Goal: Book appointment/travel/reservation

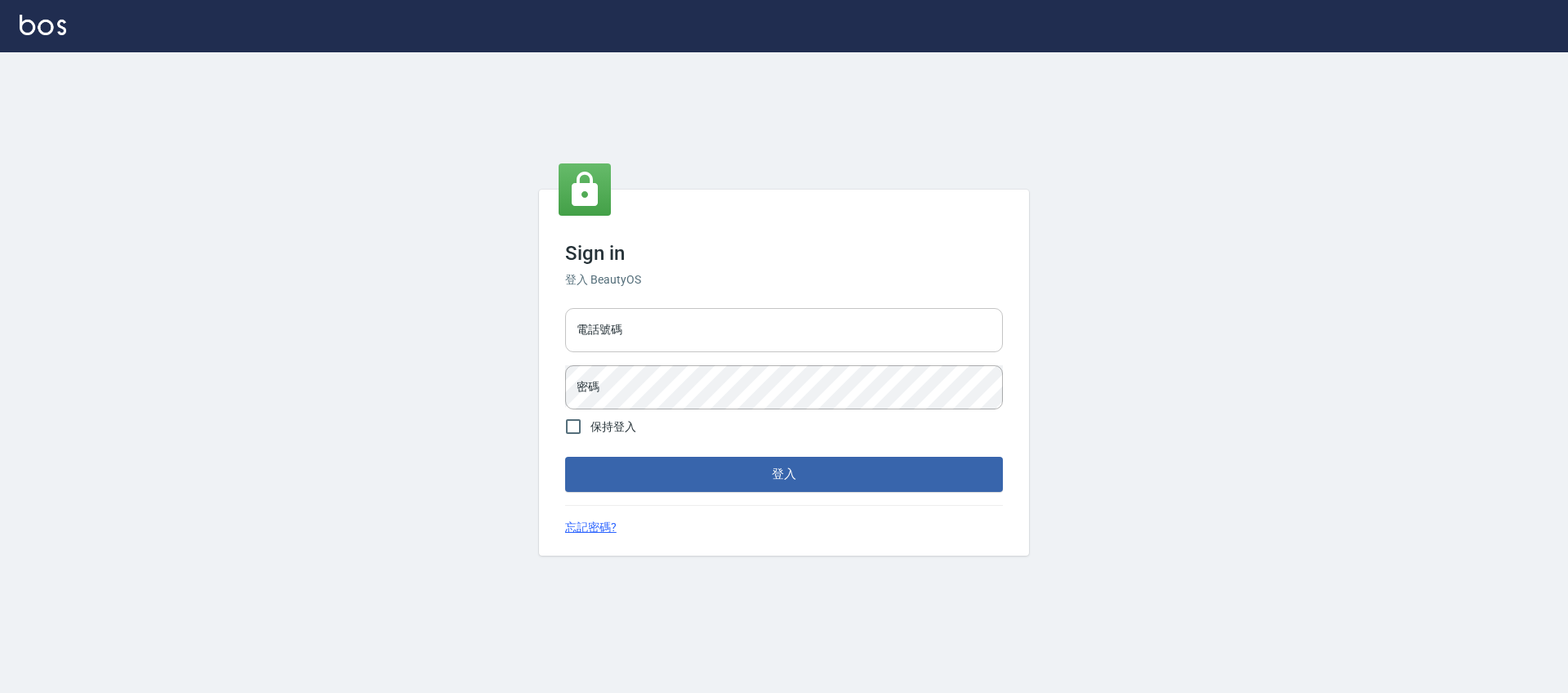
drag, startPoint x: 644, startPoint y: 324, endPoint x: 663, endPoint y: 325, distance: 19.0
click at [650, 325] on input "電話號碼" at bounding box center [784, 330] width 438 height 44
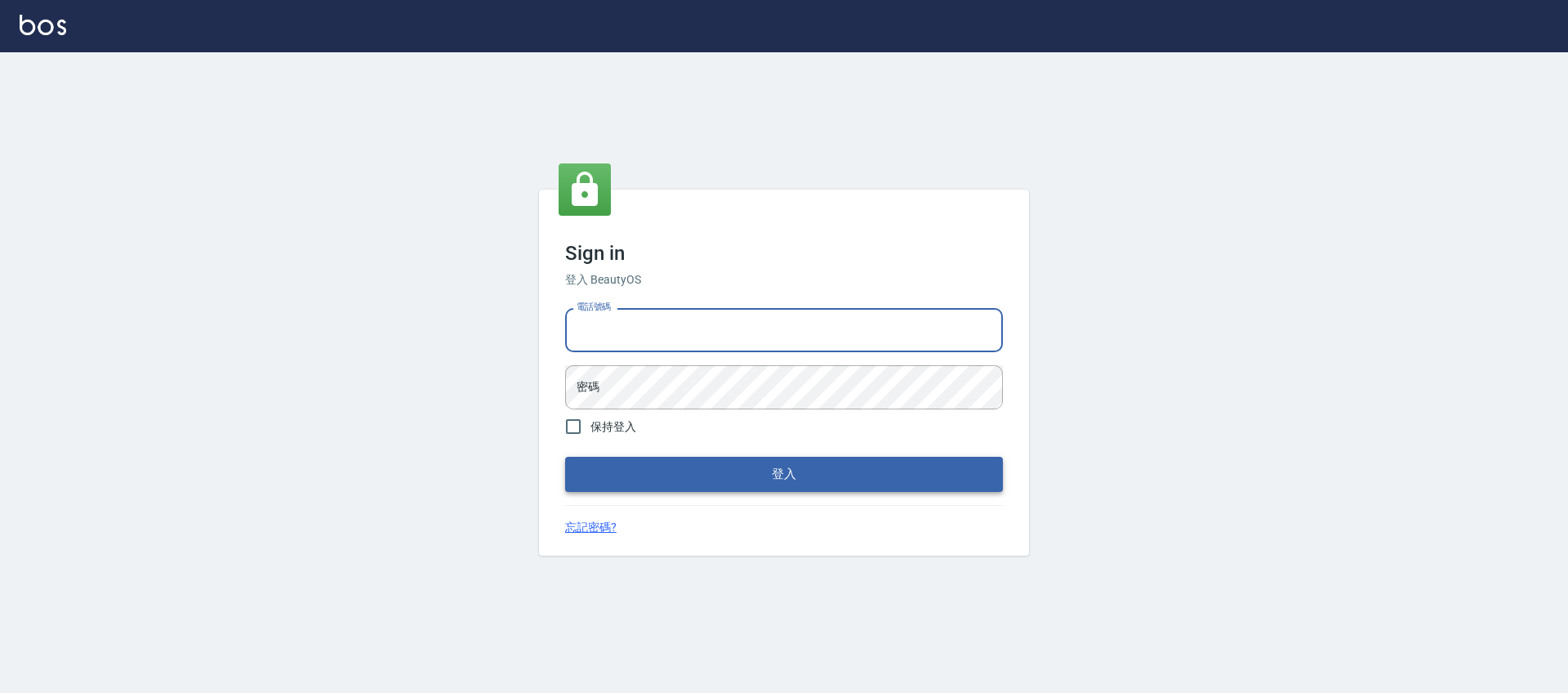
type input "0225158181"
click at [662, 338] on input "0225158181" at bounding box center [784, 330] width 438 height 44
click at [662, 338] on input "電話號碼" at bounding box center [784, 330] width 438 height 44
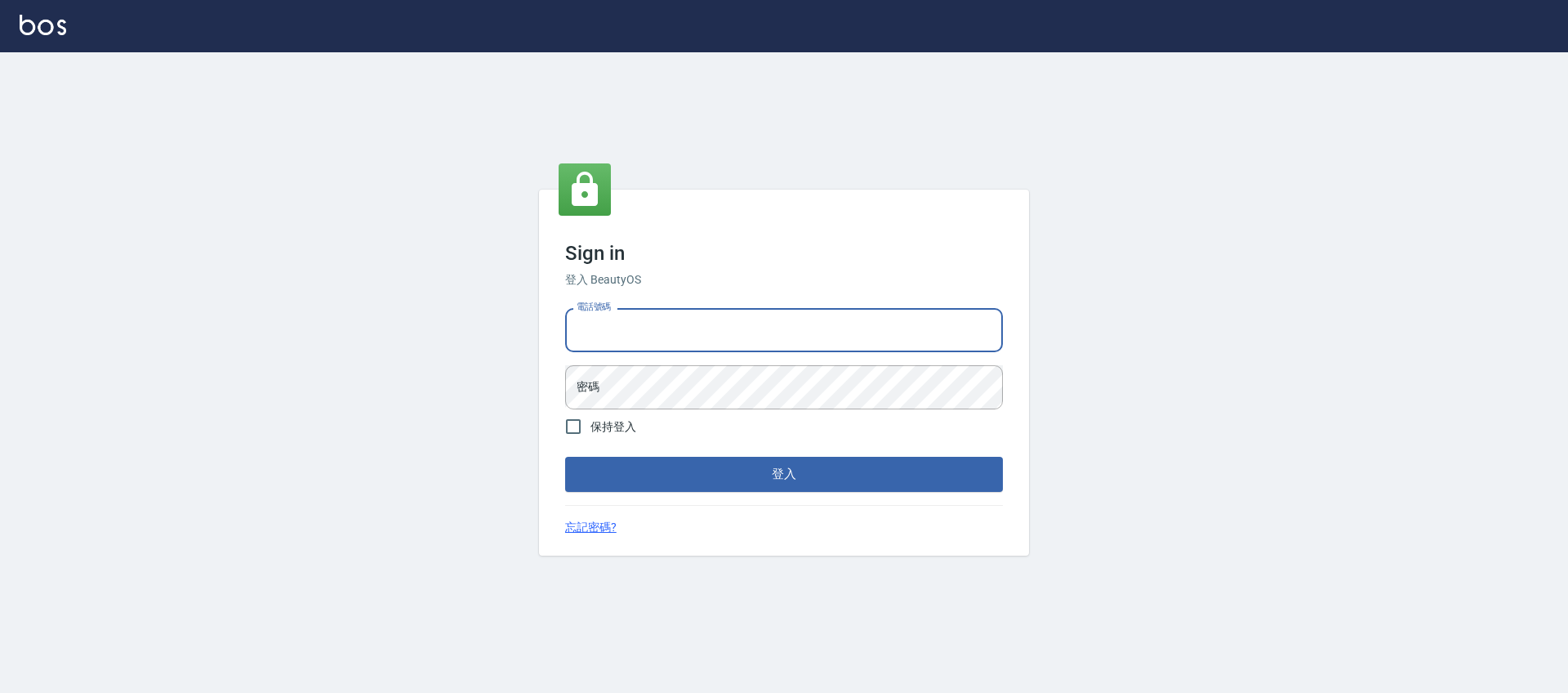
type input "0981921116"
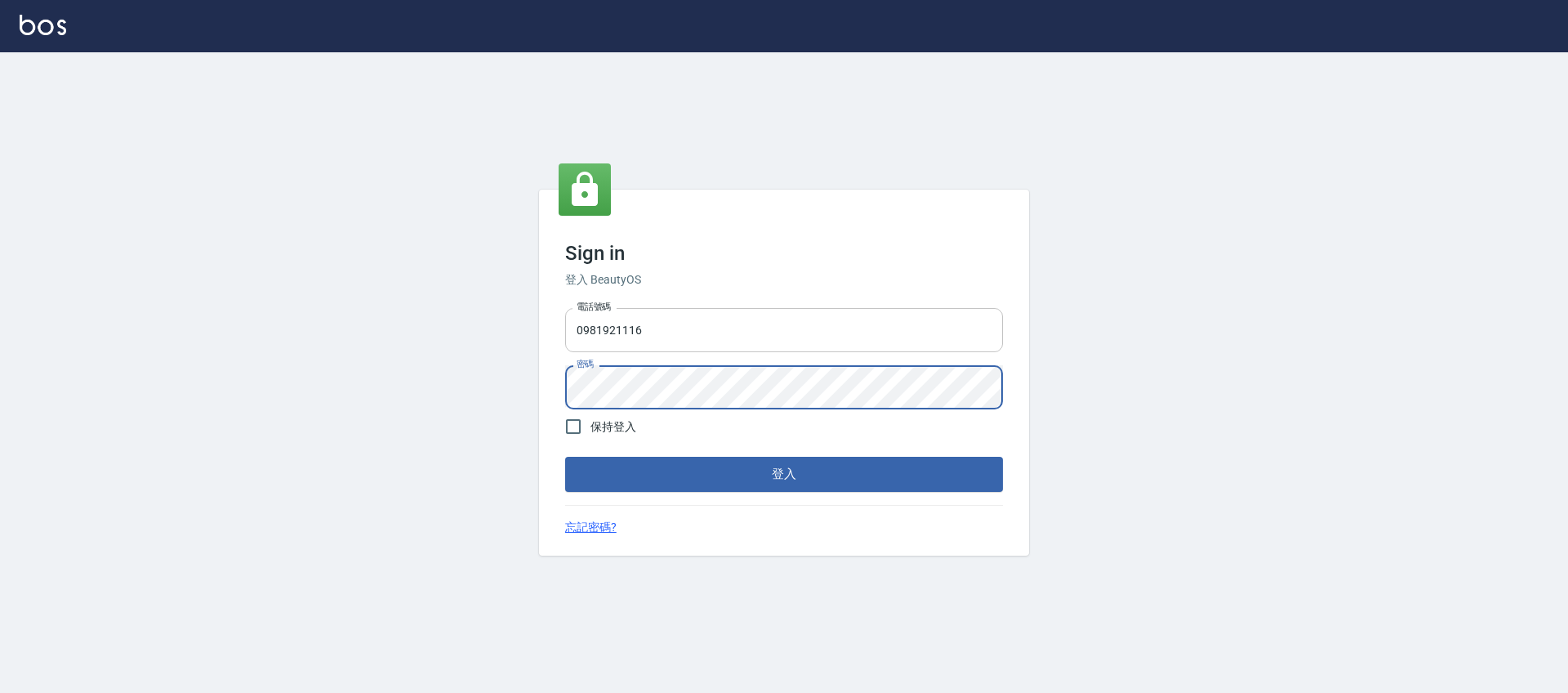
click at [565, 457] on button "登入" at bounding box center [784, 474] width 438 height 34
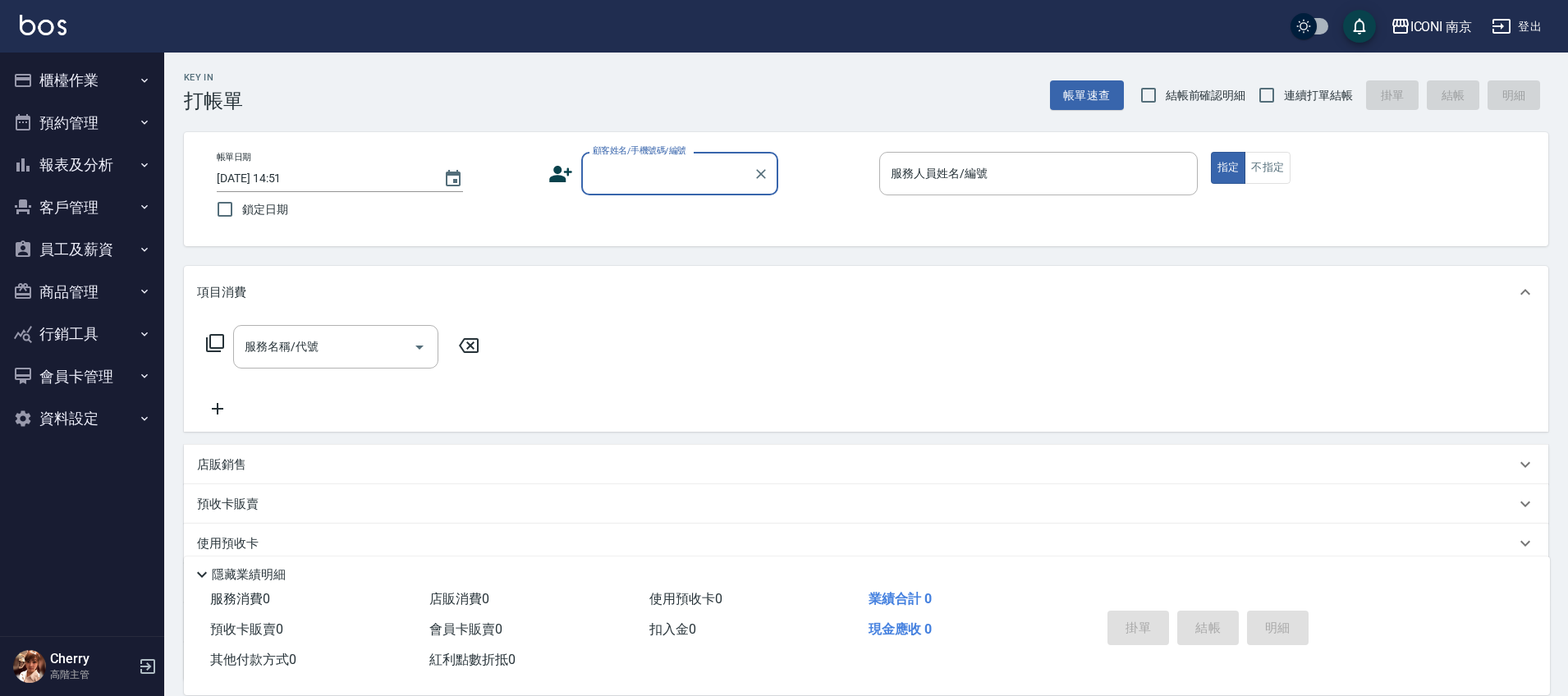
click at [94, 167] on button "報表及分析" at bounding box center [81, 164] width 151 height 42
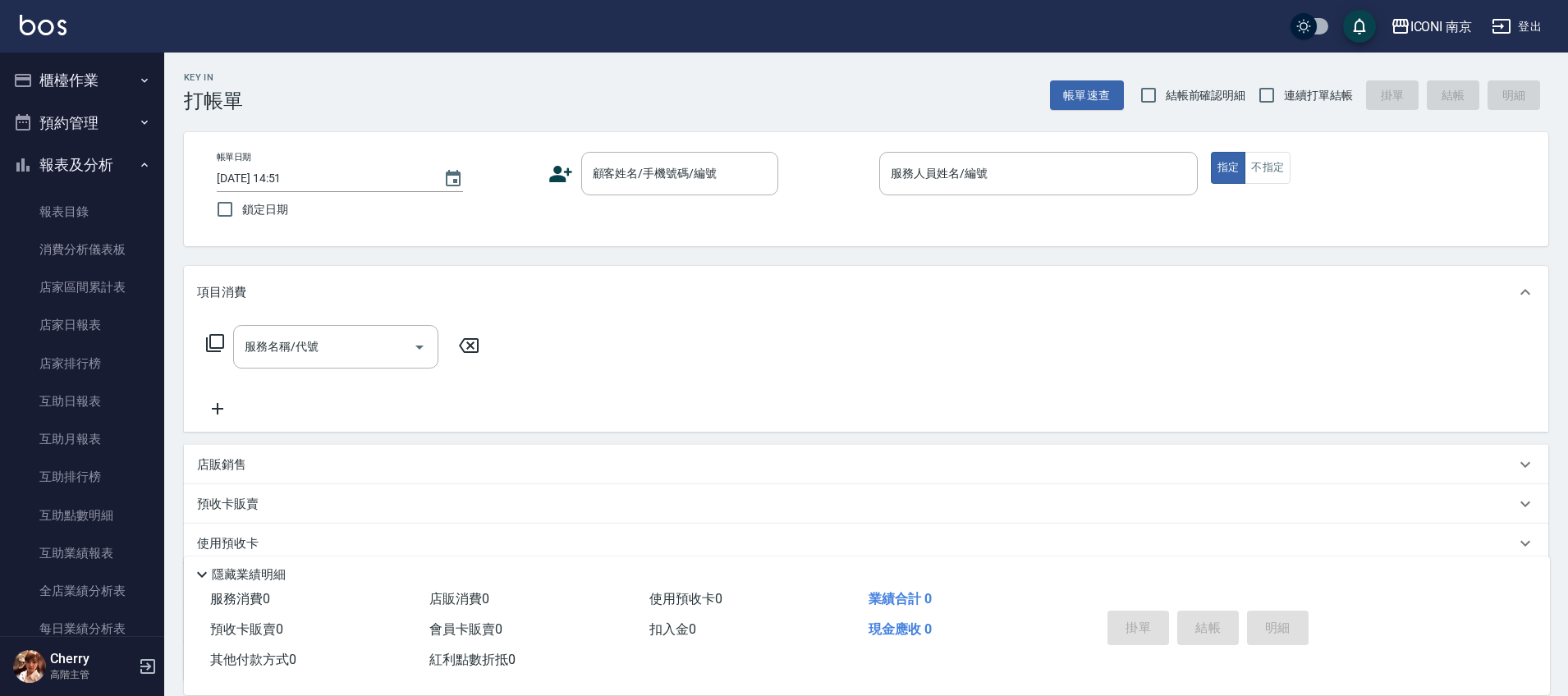
click at [102, 129] on button "預約管理" at bounding box center [81, 123] width 151 height 42
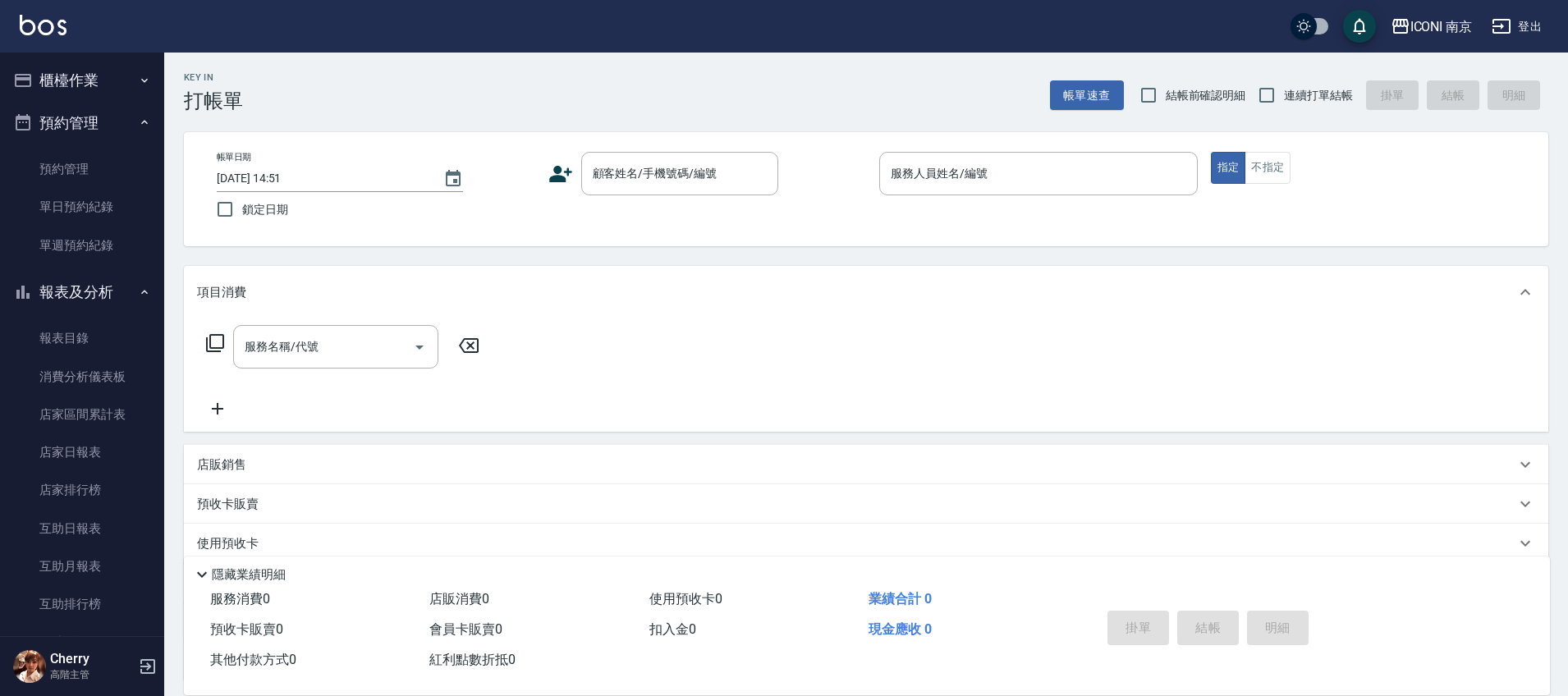
click at [111, 97] on button "櫃檯作業" at bounding box center [81, 80] width 151 height 42
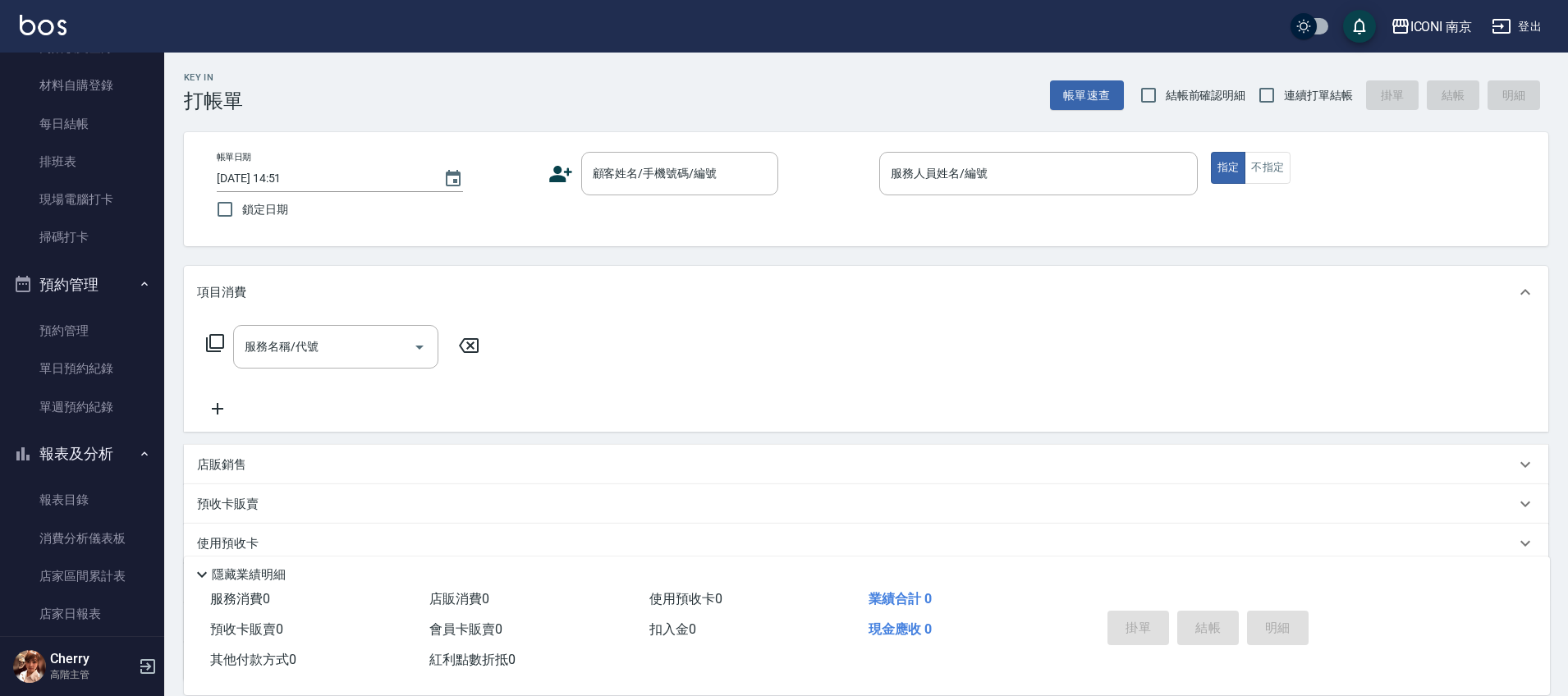
scroll to position [308, 0]
click at [101, 373] on link "單日預約紀錄" at bounding box center [81, 367] width 151 height 38
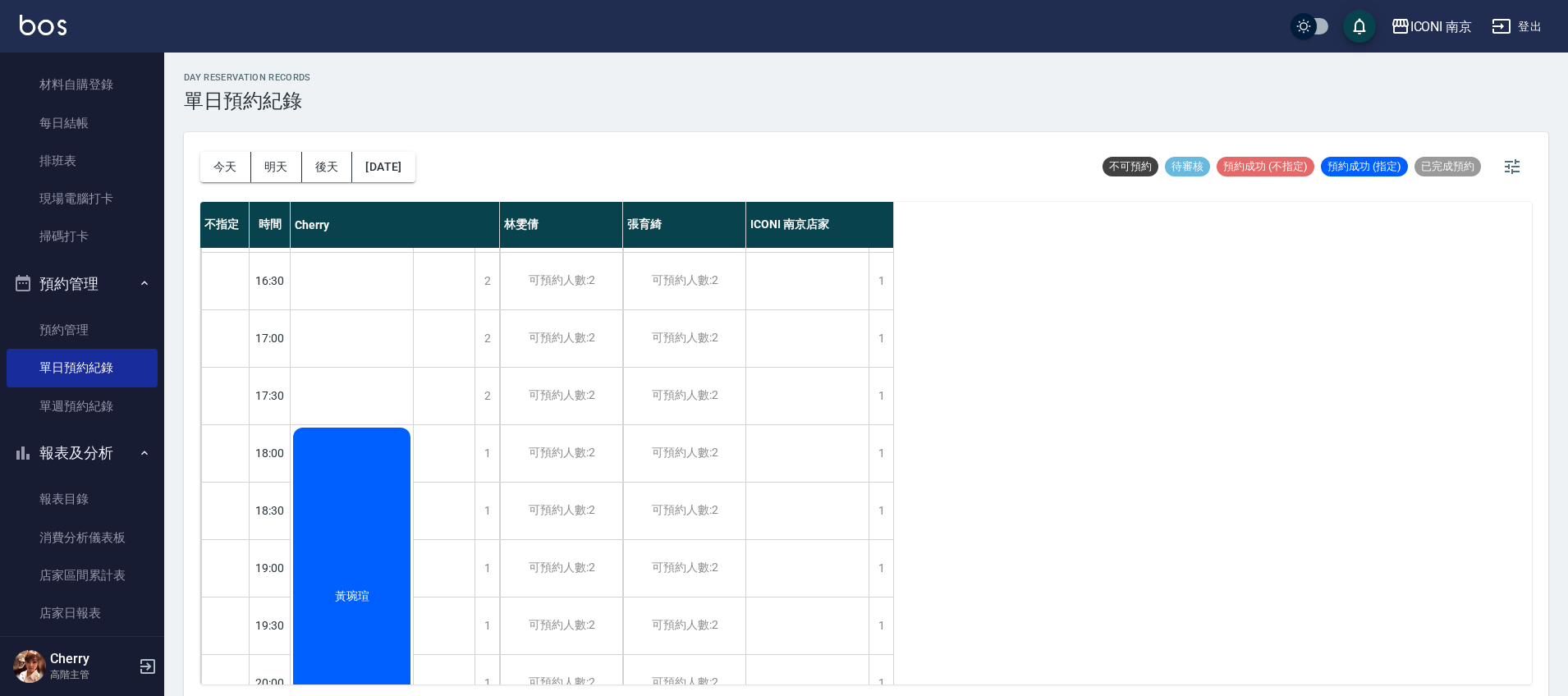
scroll to position [640, 0]
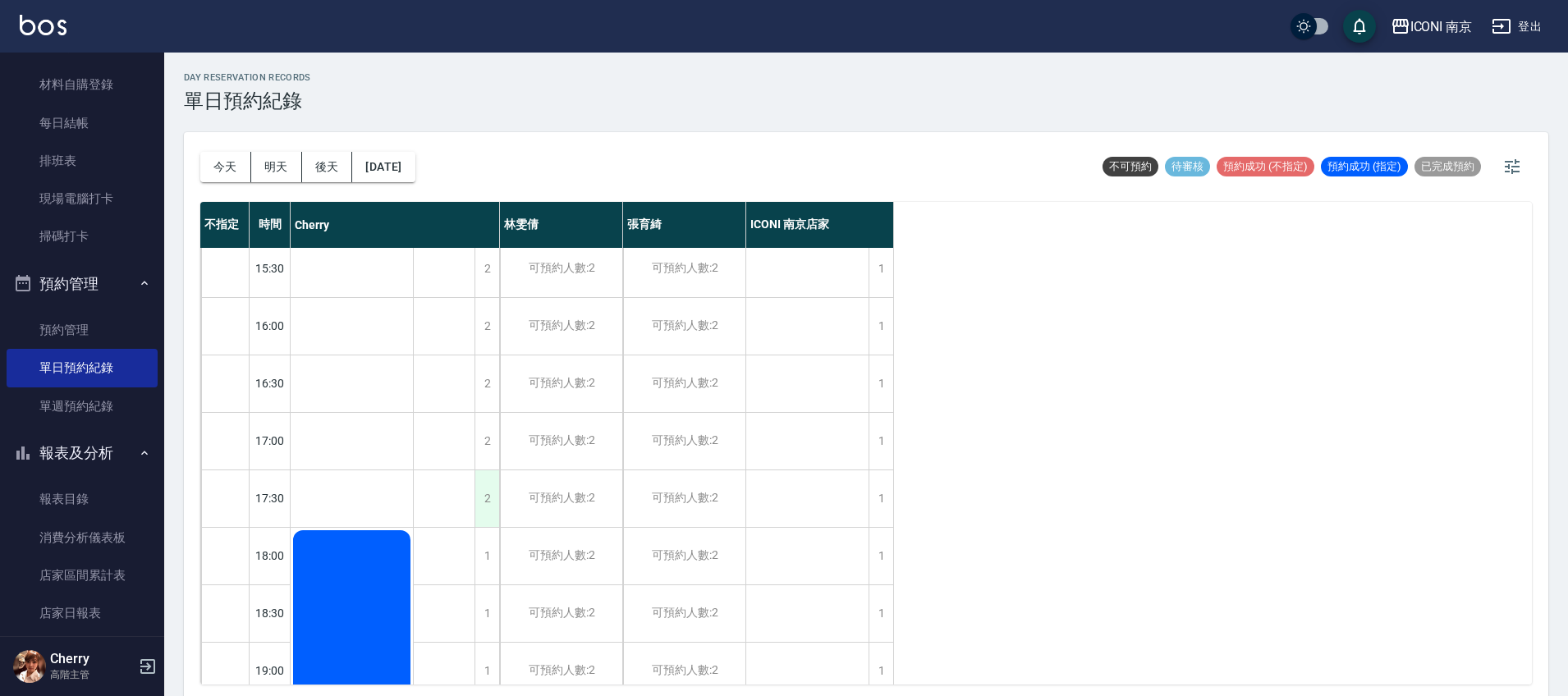
click at [488, 501] on div "2" at bounding box center [487, 498] width 25 height 57
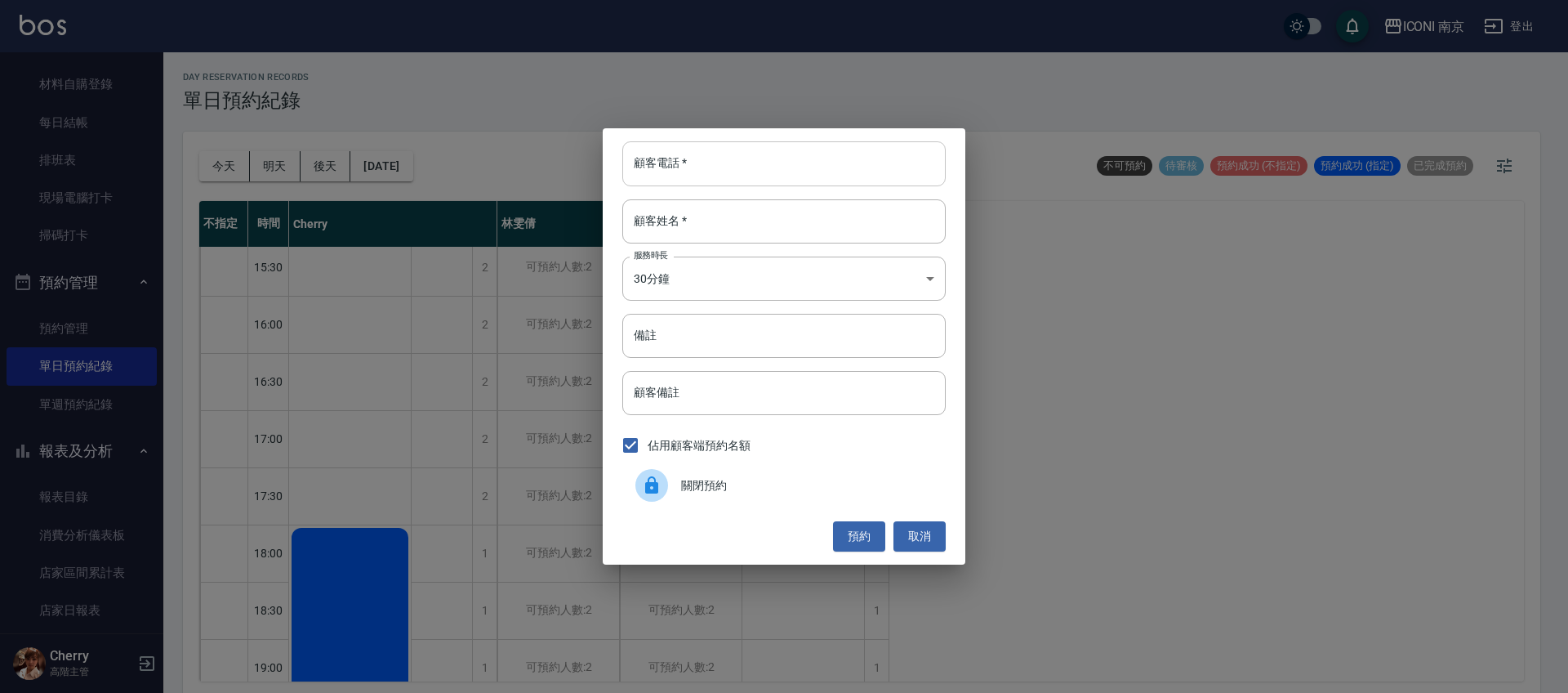
click at [691, 168] on input "顧客電話   *" at bounding box center [784, 163] width 323 height 44
type input "0985294167"
click at [720, 225] on input "顧客姓名   *" at bounding box center [784, 221] width 323 height 44
type input "[PERSON_NAME]"
click at [752, 284] on body "ICONI 南京 登出 櫃檯作業 打帳單 帳單列表 掛單列表 座位開單 營業儀表板 現金收支登錄 高階收支登錄 材料自購登錄 每日結帳 排班表 現場電腦打卡 …" at bounding box center [784, 349] width 1568 height 697
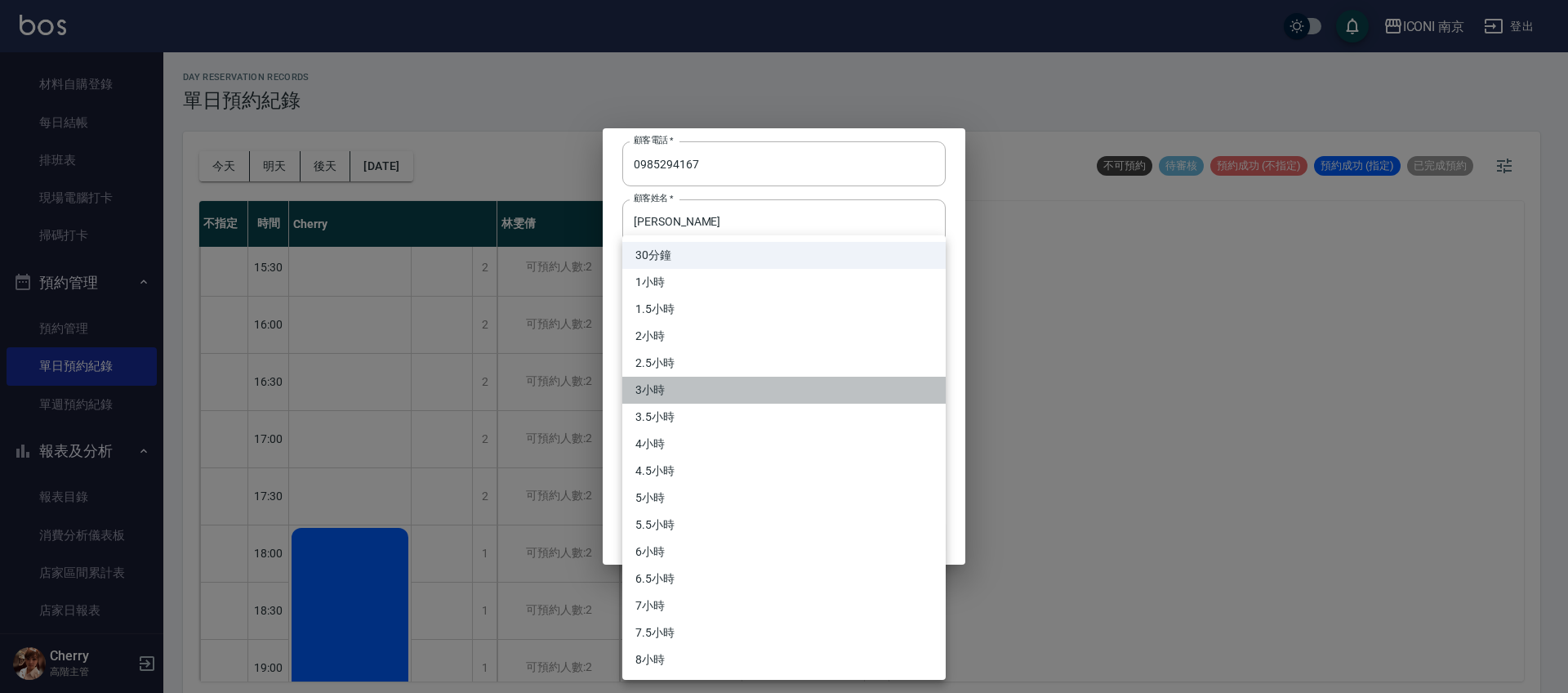
click at [699, 389] on li "3小時" at bounding box center [784, 390] width 323 height 27
type input "6"
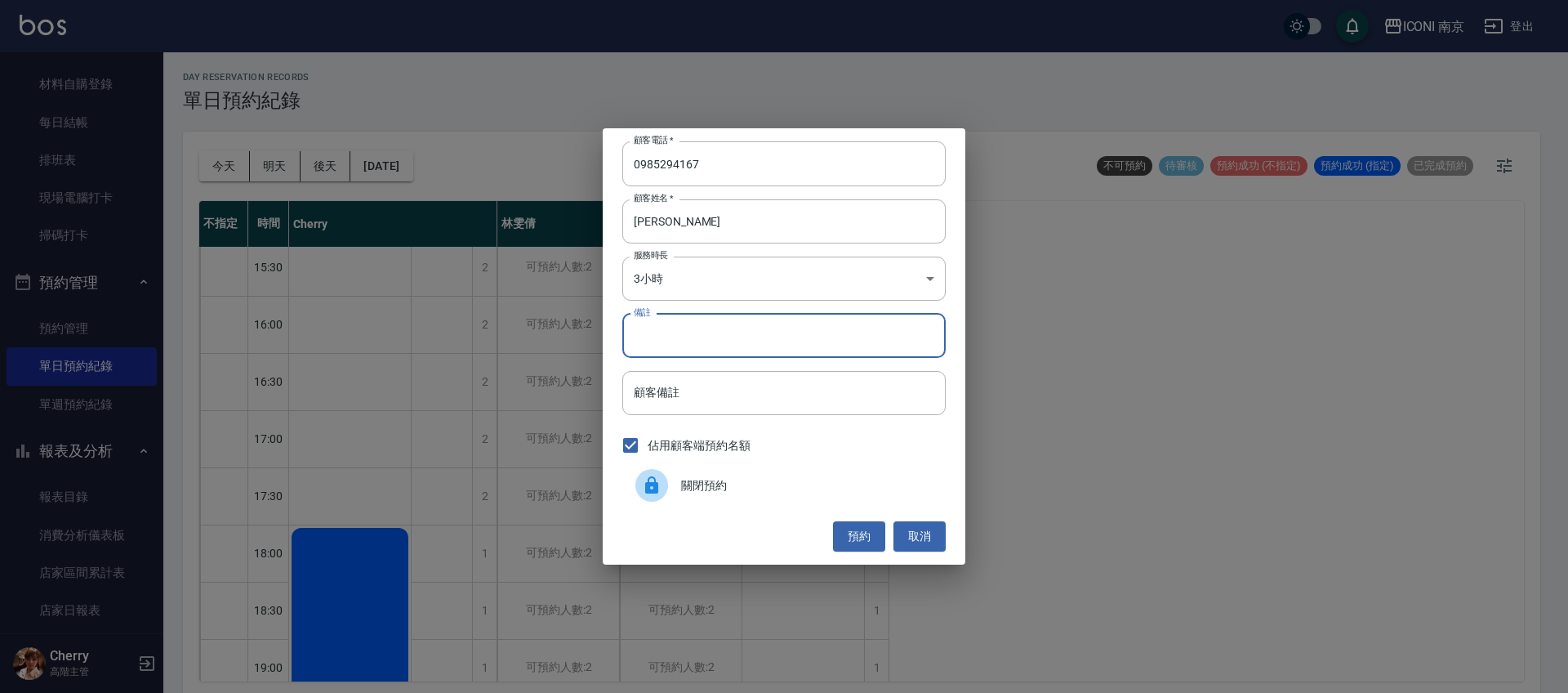
click at [710, 343] on input "備註" at bounding box center [784, 335] width 323 height 44
type input "縮毛1299"
click at [865, 539] on button "預約" at bounding box center [858, 536] width 52 height 30
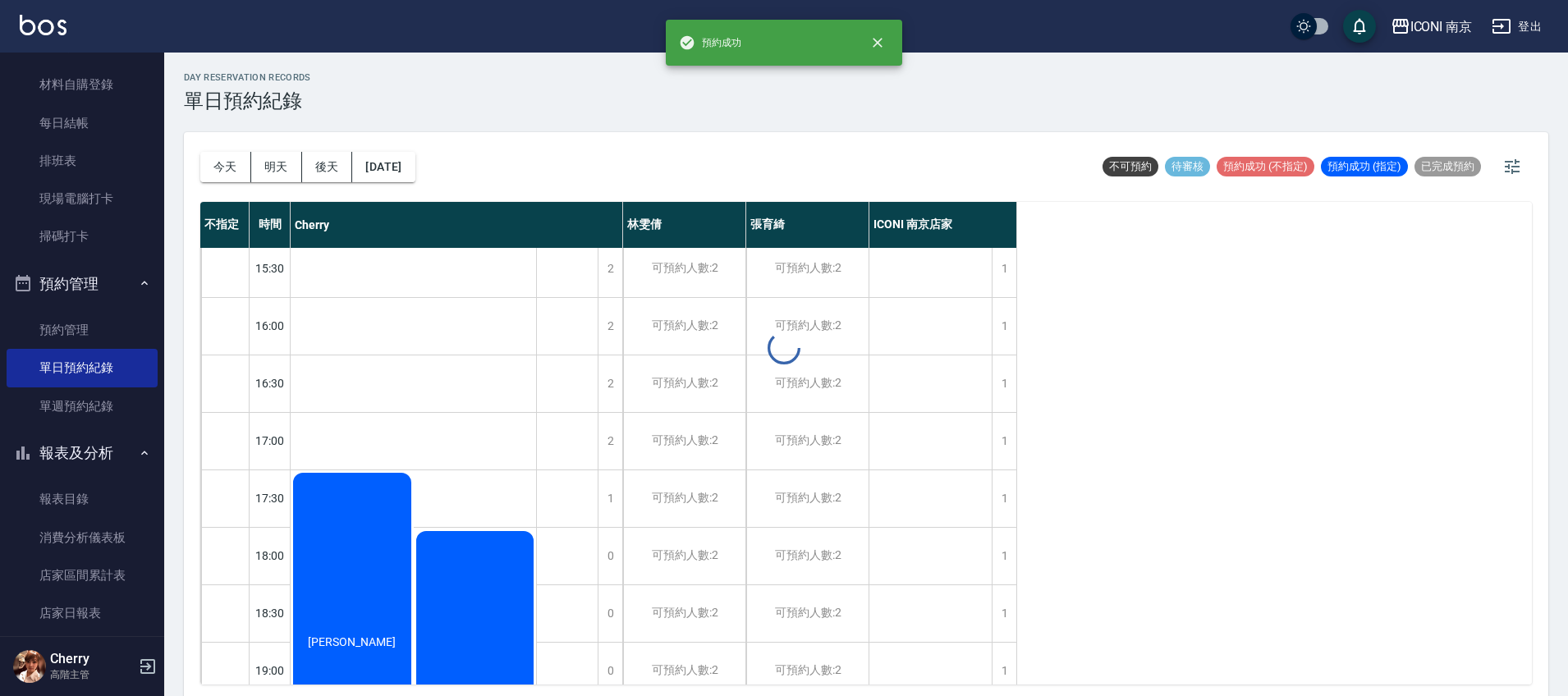
click at [353, 584] on div "[PERSON_NAME]" at bounding box center [351, 641] width 123 height 343
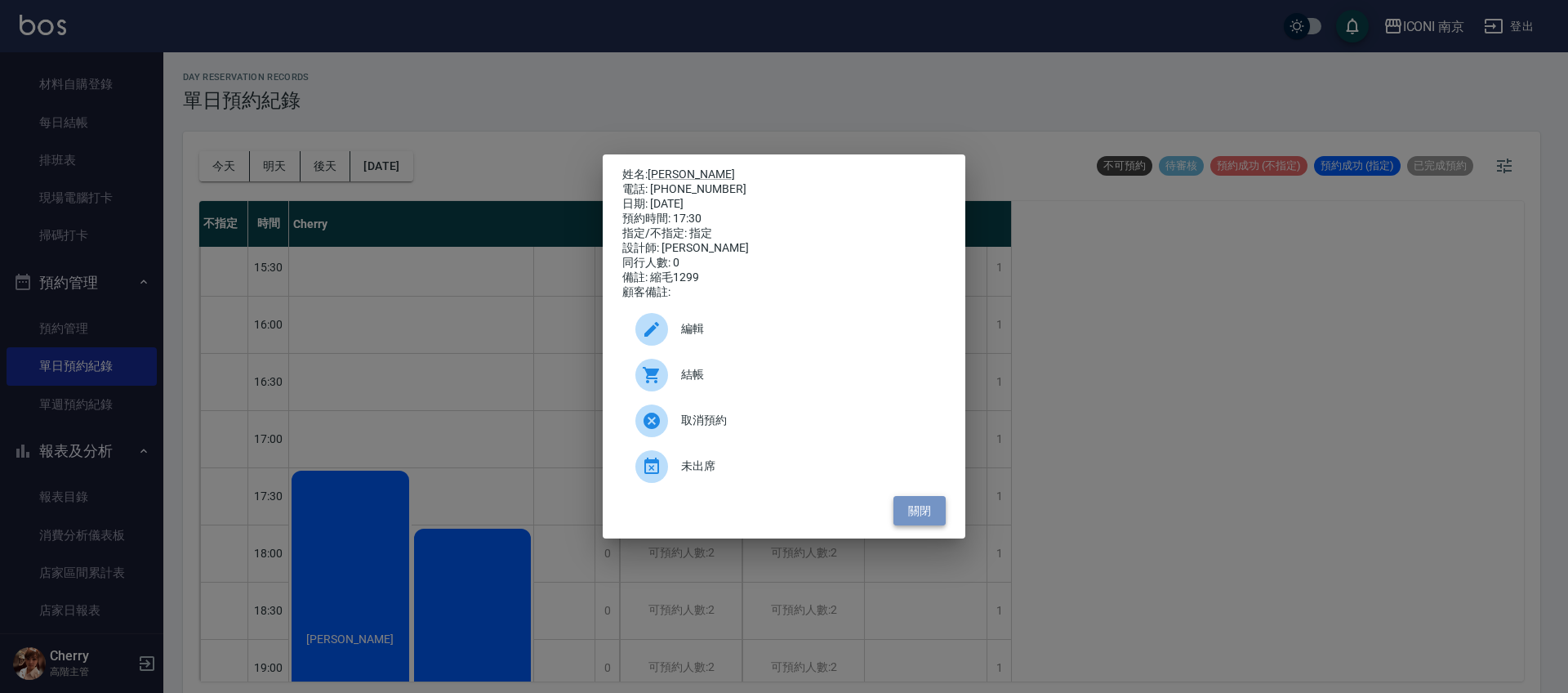
click at [906, 508] on button "關閉" at bounding box center [919, 511] width 52 height 30
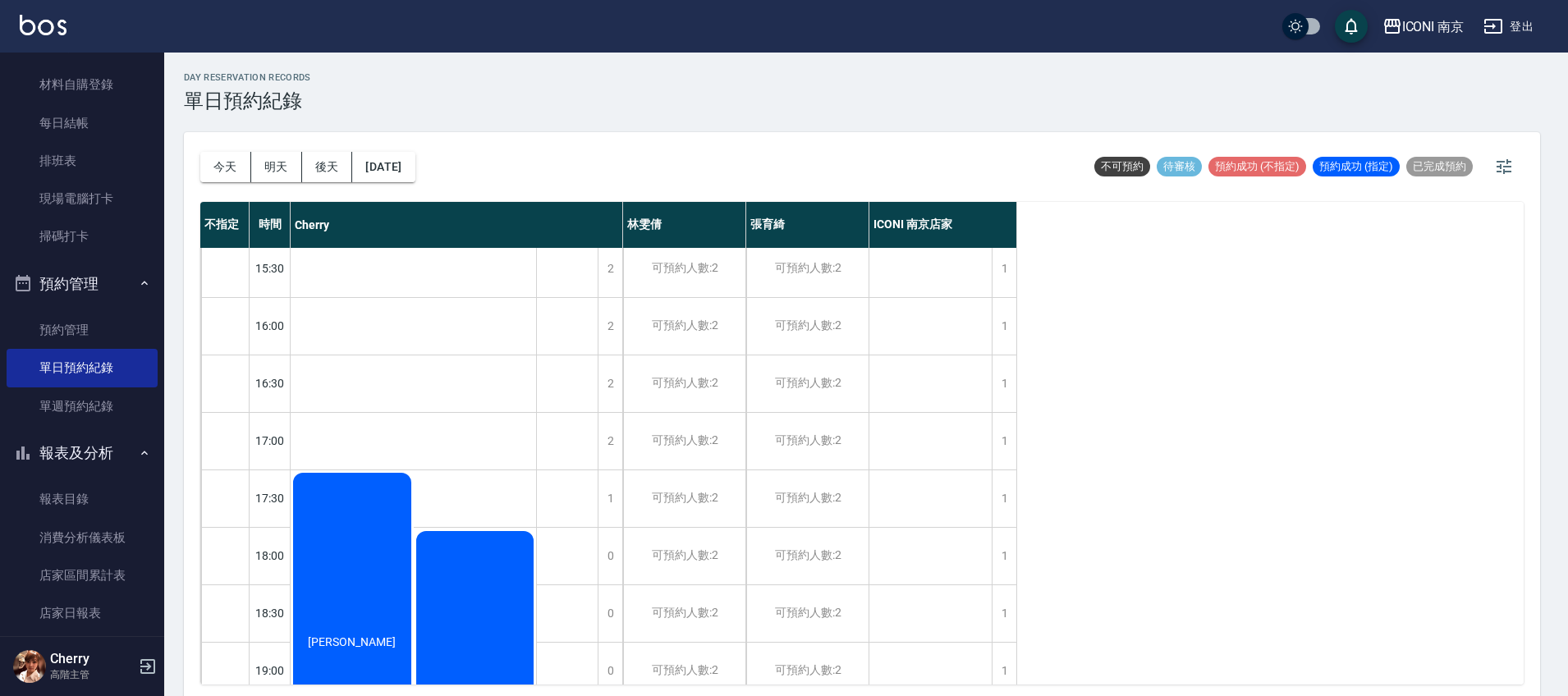
click at [423, 612] on div "黃琬瑄" at bounding box center [474, 700] width 123 height 343
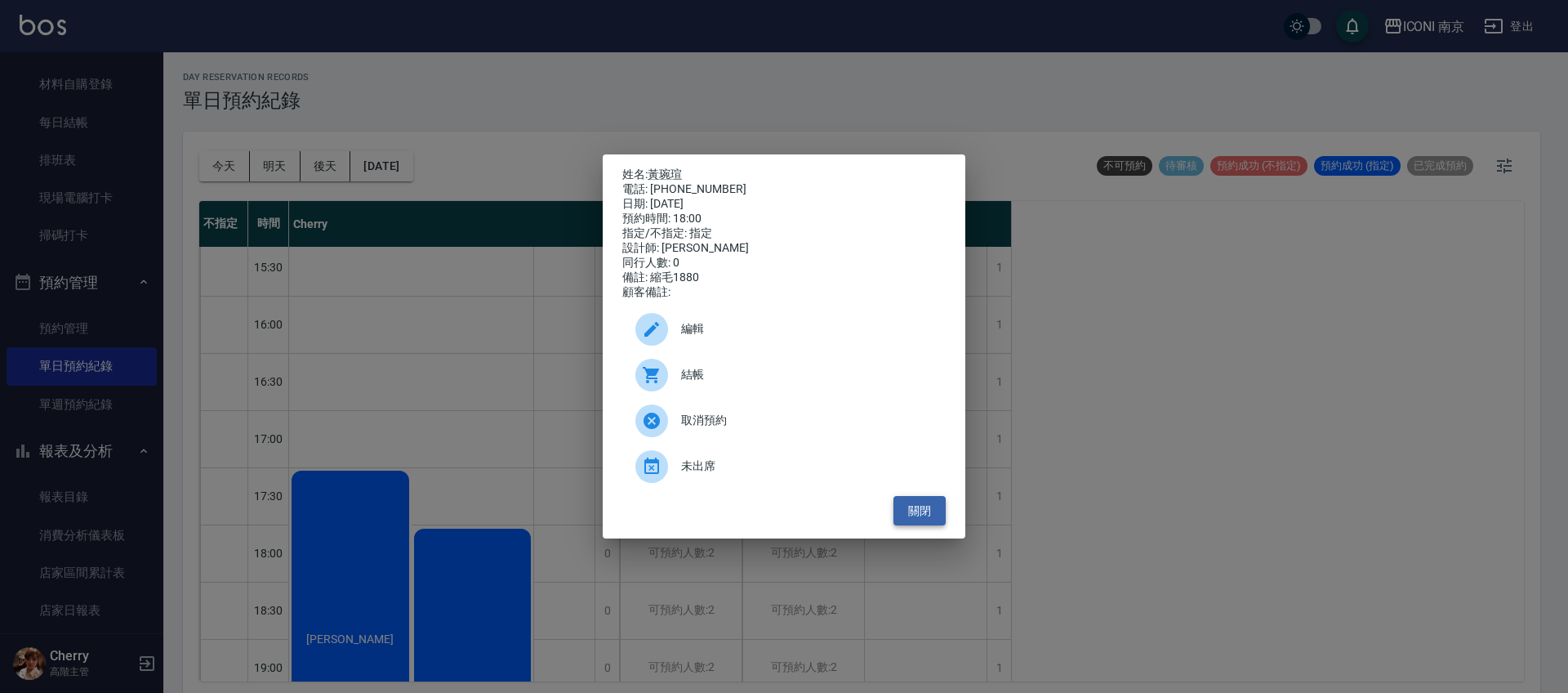
click at [919, 520] on button "關閉" at bounding box center [919, 511] width 52 height 30
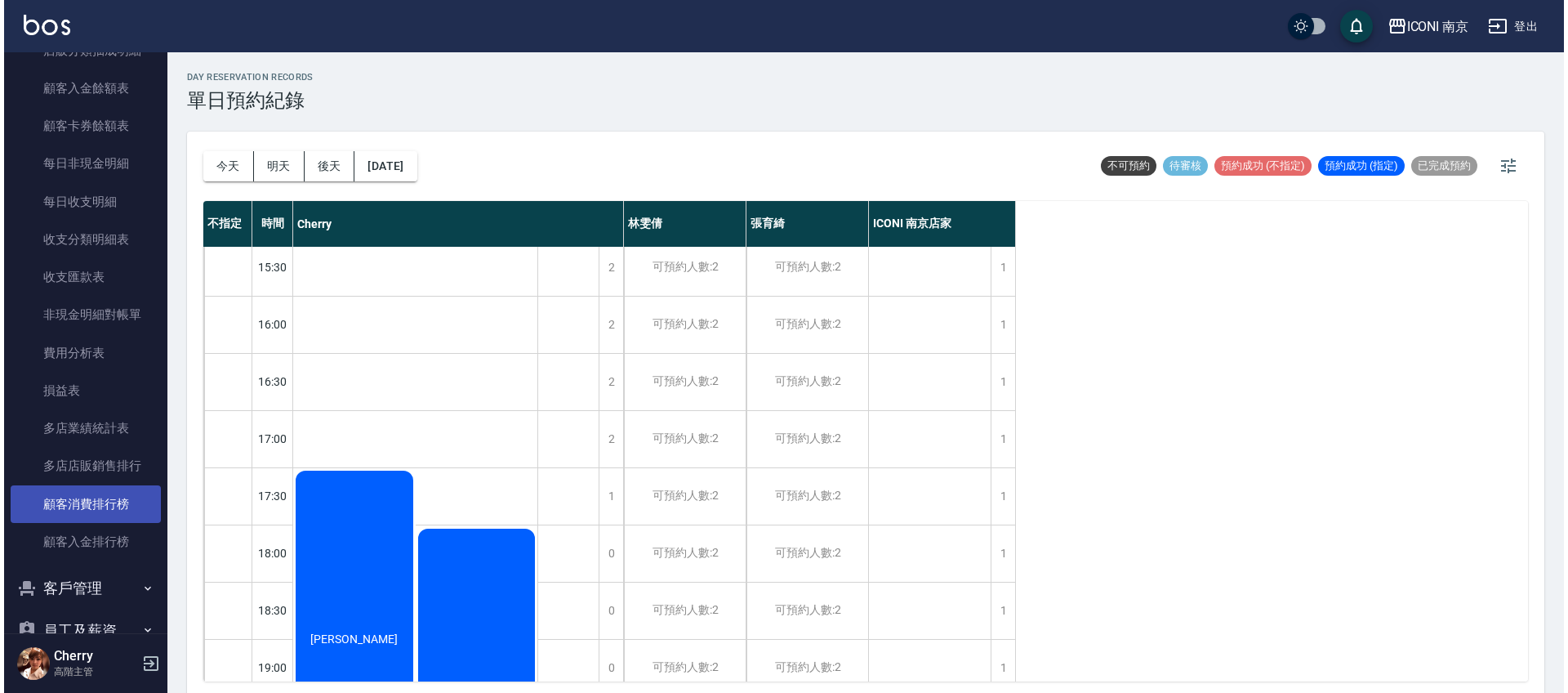
scroll to position [2054, 0]
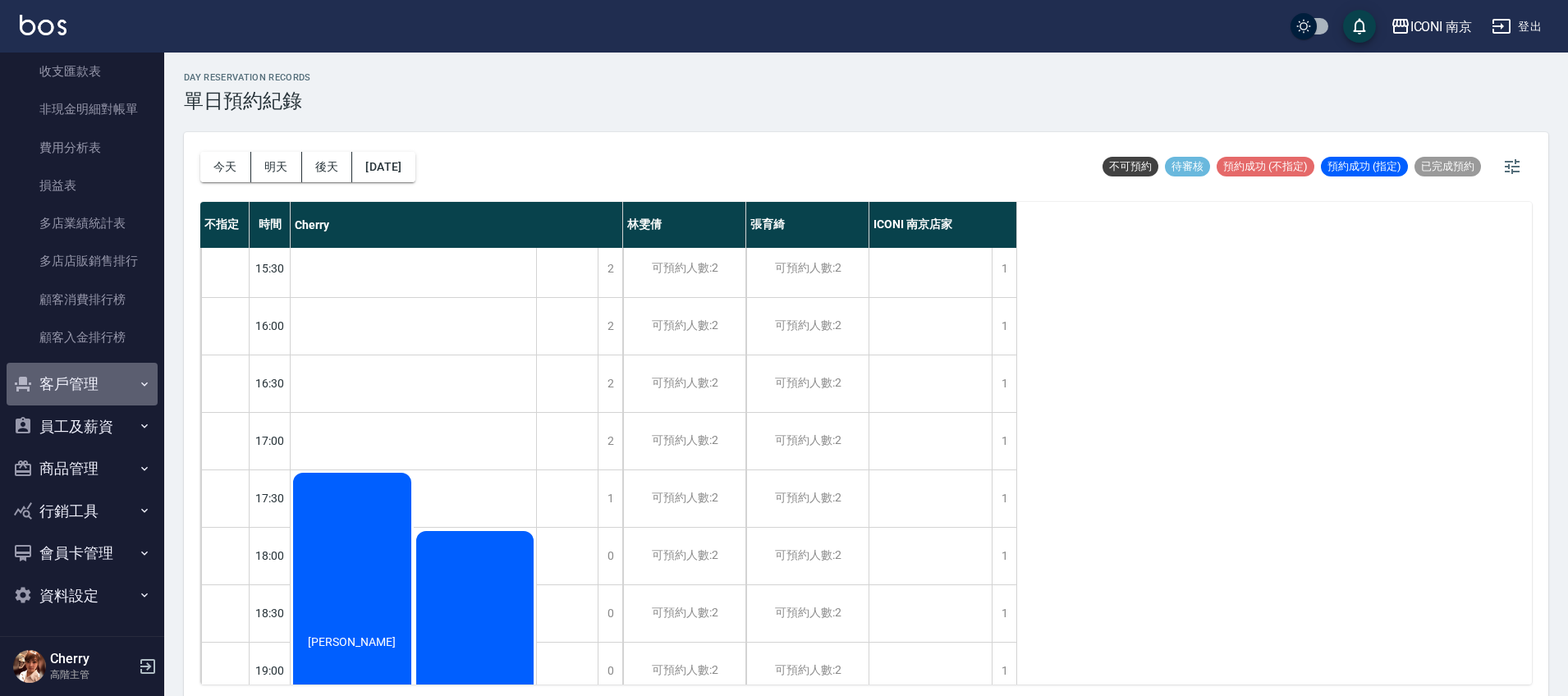
click at [84, 383] on button "客戶管理" at bounding box center [81, 384] width 151 height 42
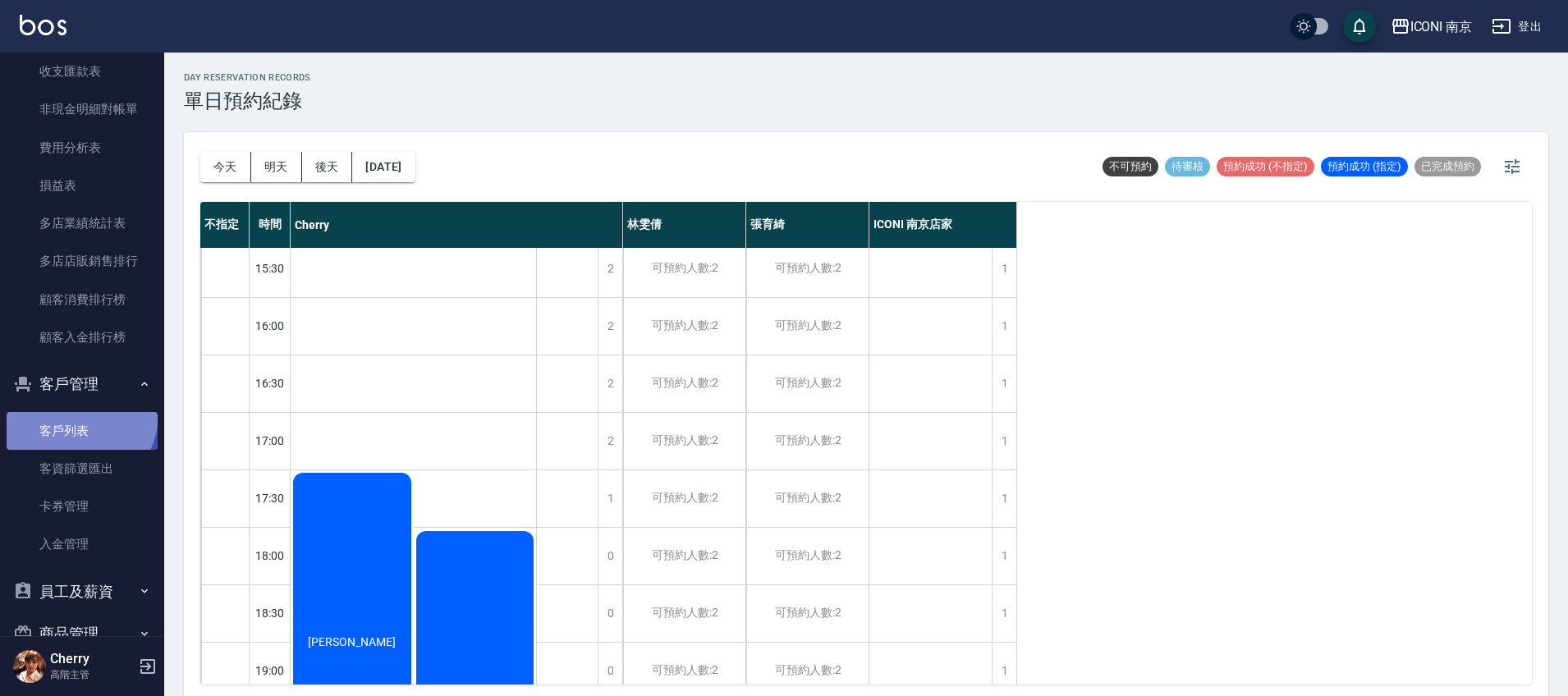
click at [78, 413] on link "客戶列表" at bounding box center [81, 431] width 151 height 38
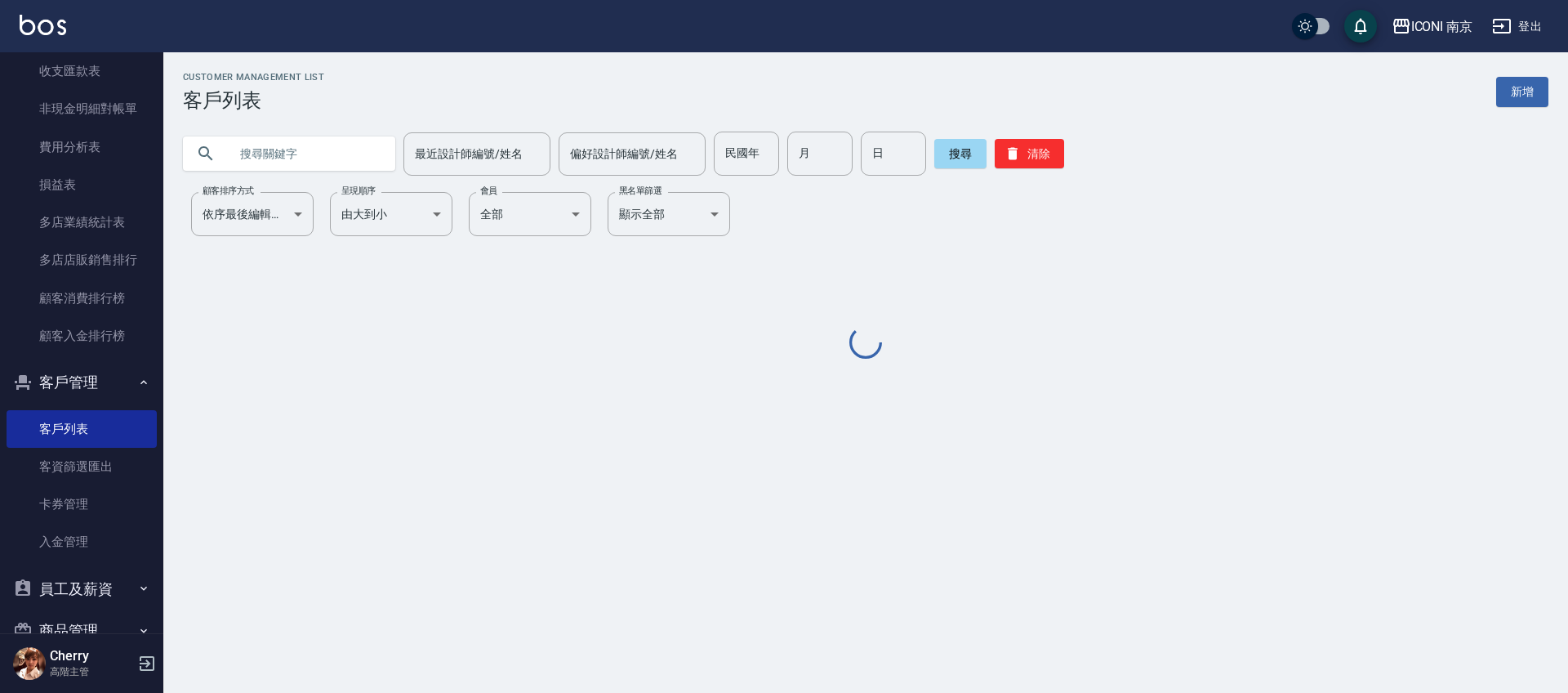
click at [312, 141] on input "text" at bounding box center [306, 153] width 153 height 44
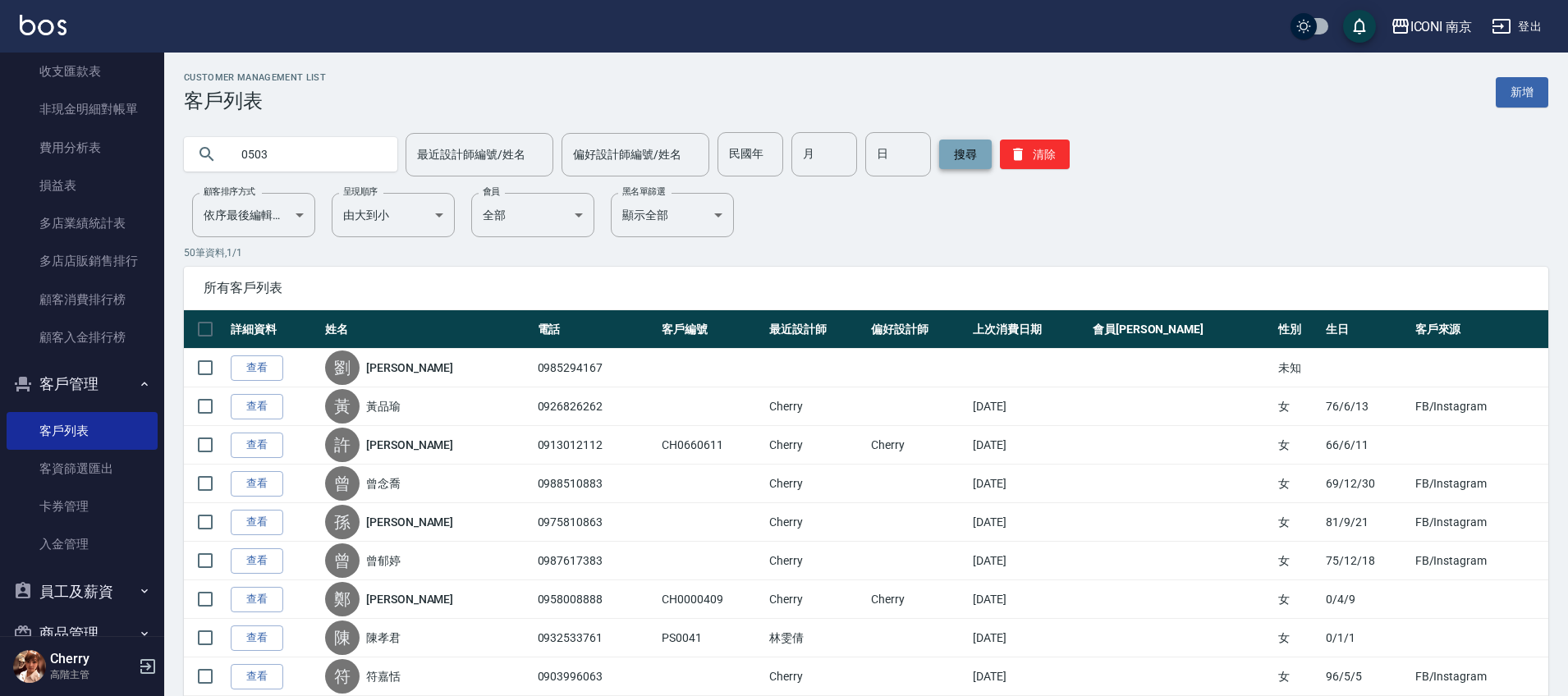
type input "0503"
click at [988, 151] on button "搜尋" at bounding box center [965, 154] width 52 height 29
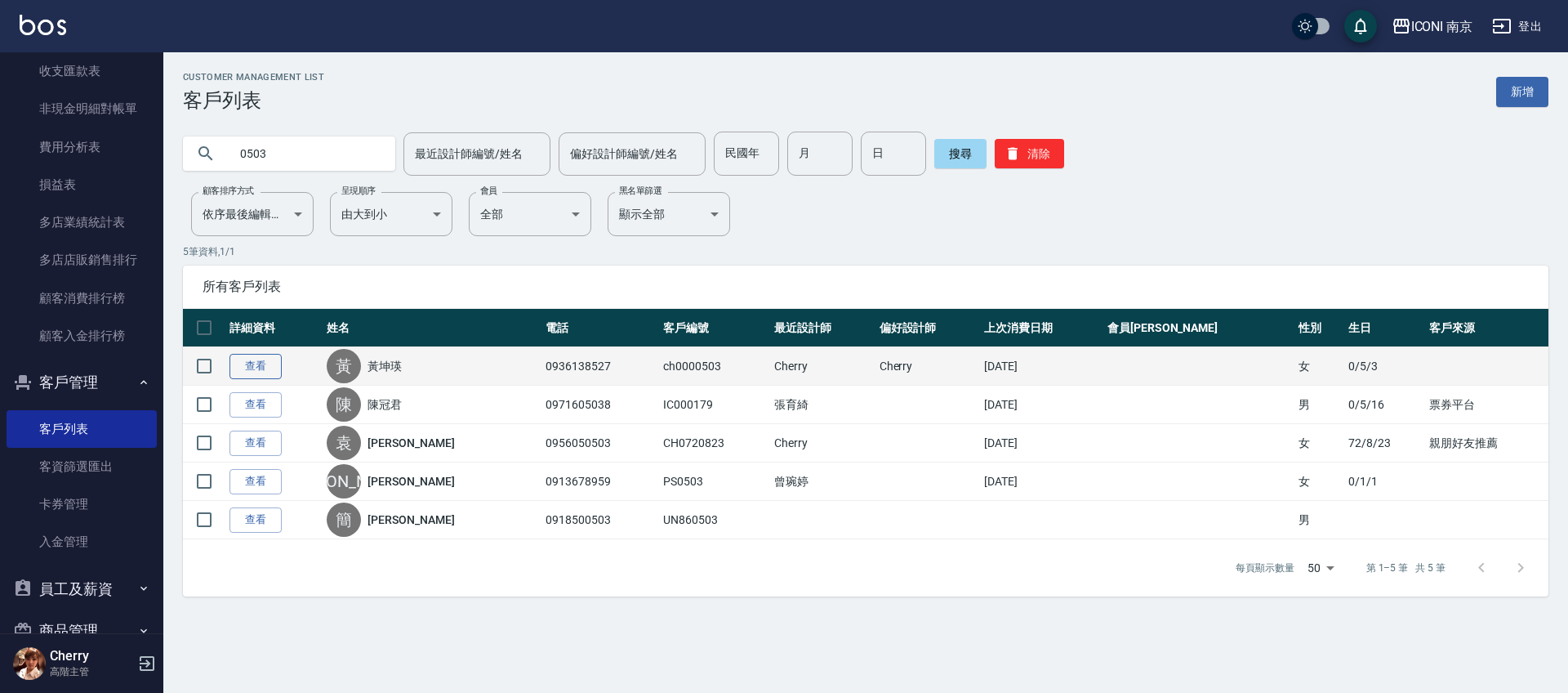
click at [270, 369] on link "查看" at bounding box center [255, 366] width 52 height 26
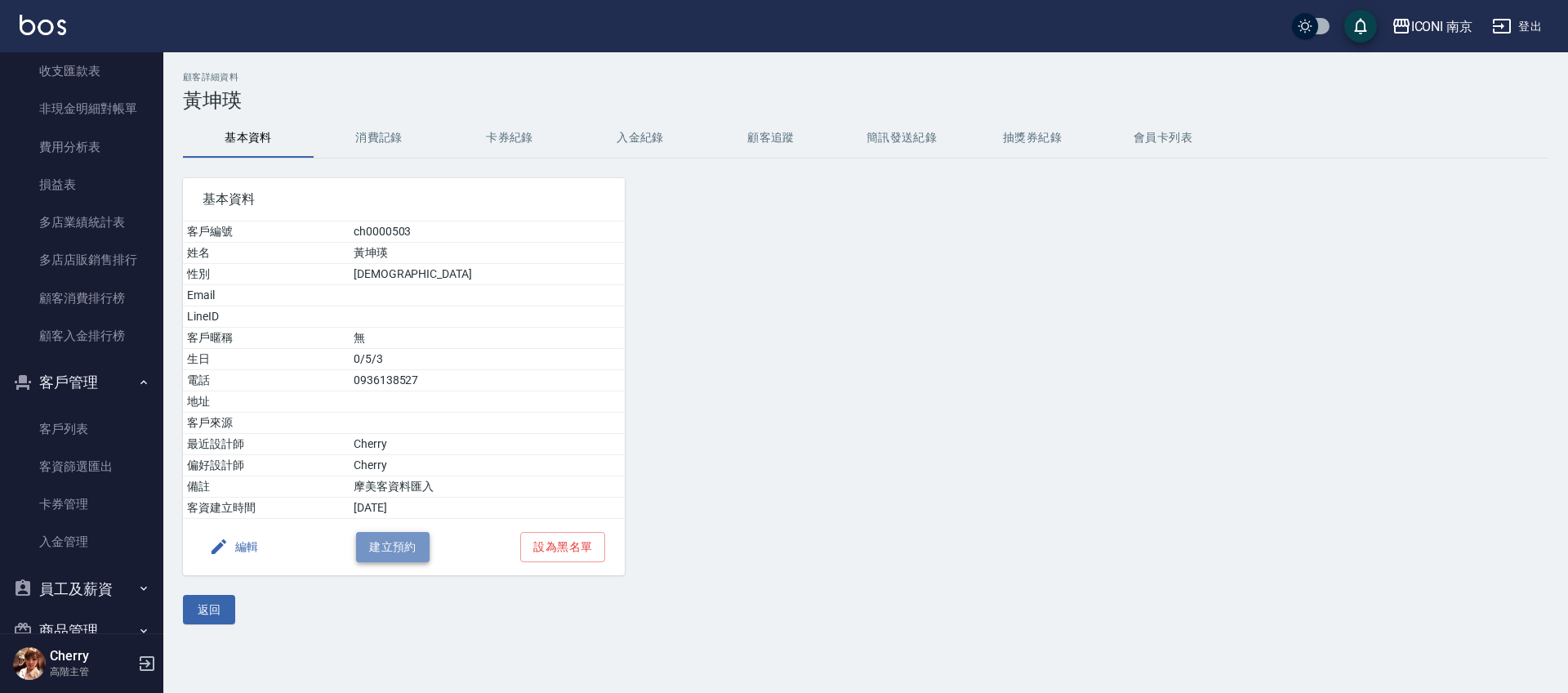
click at [379, 542] on button "建立預約" at bounding box center [392, 547] width 73 height 30
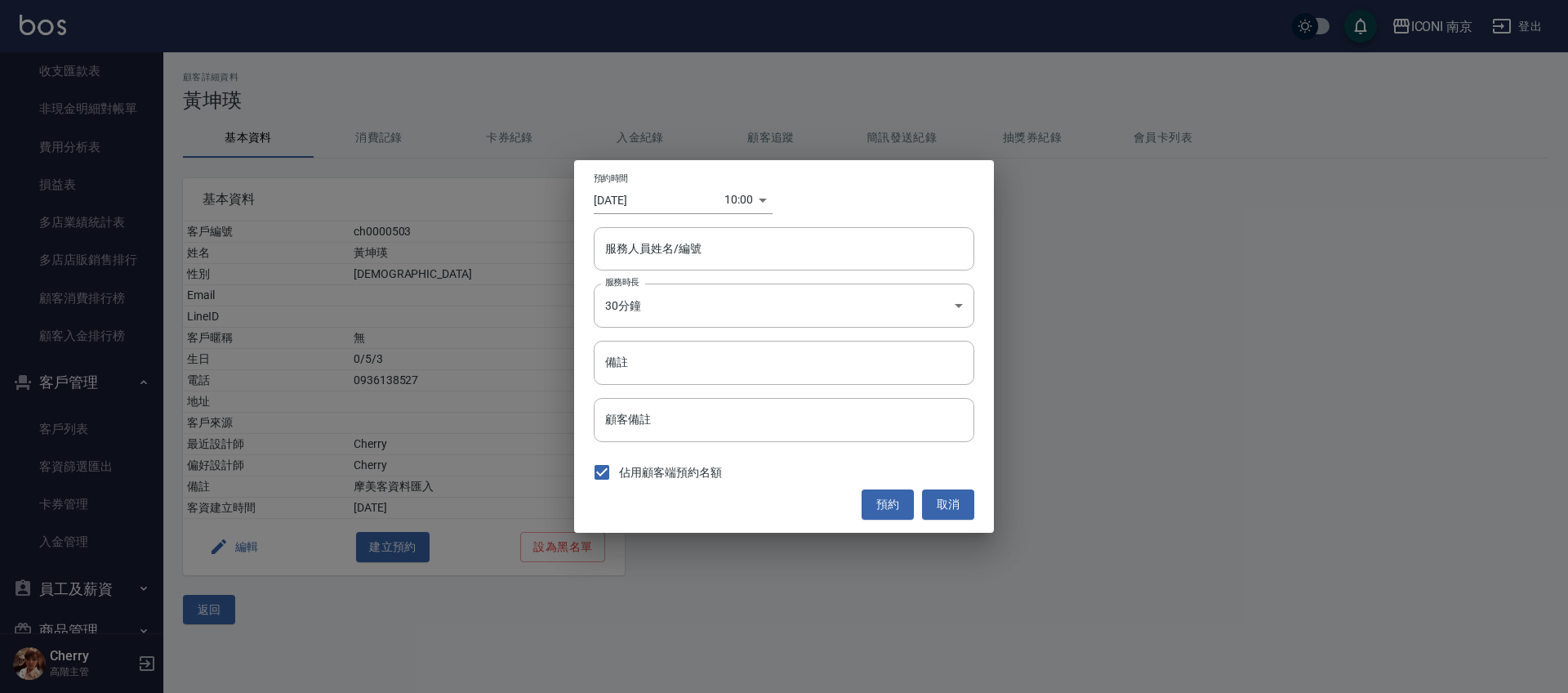
click at [761, 195] on div "10:00 1757037600000" at bounding box center [748, 199] width 48 height 27
click at [743, 208] on body "ICONI 南京 登出 櫃檯作業 打帳單 帳單列表 掛單列表 座位開單 營業儀表板 現金收支登錄 高階收支登錄 材料自購登錄 每日結帳 排班表 現場電腦打卡 …" at bounding box center [784, 346] width 1568 height 693
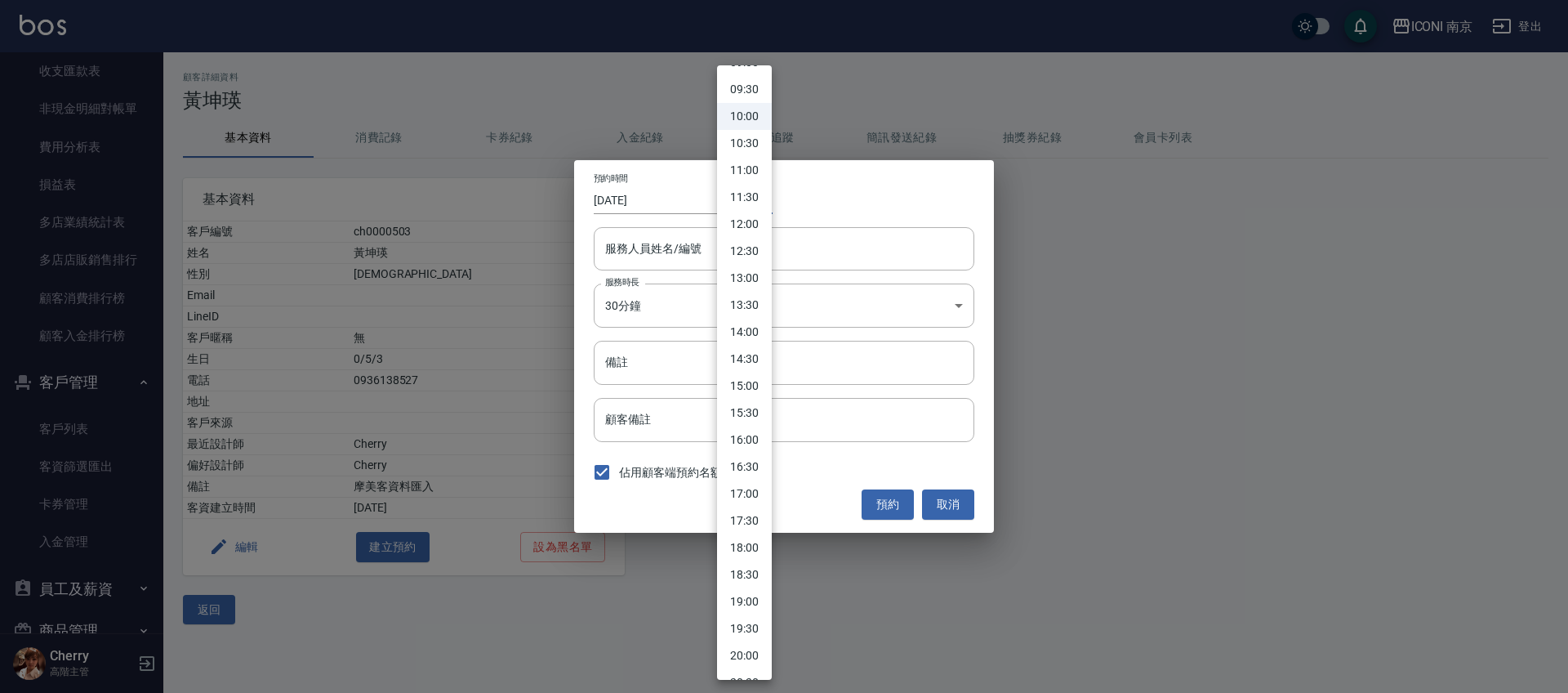
scroll to position [511, 0]
click at [749, 570] on li "18:30" at bounding box center [744, 571] width 55 height 27
type input "1757068200000"
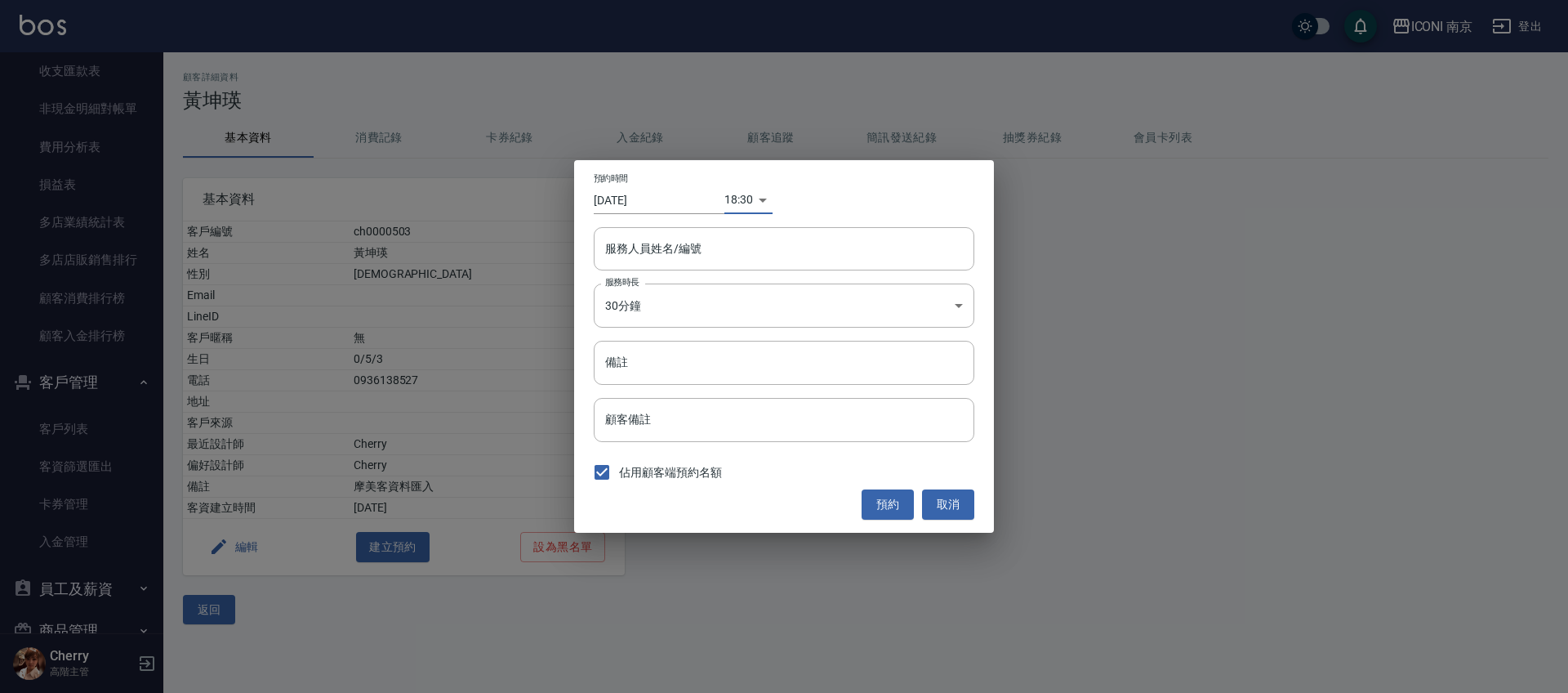
click at [643, 201] on input "[DATE]" at bounding box center [659, 199] width 130 height 27
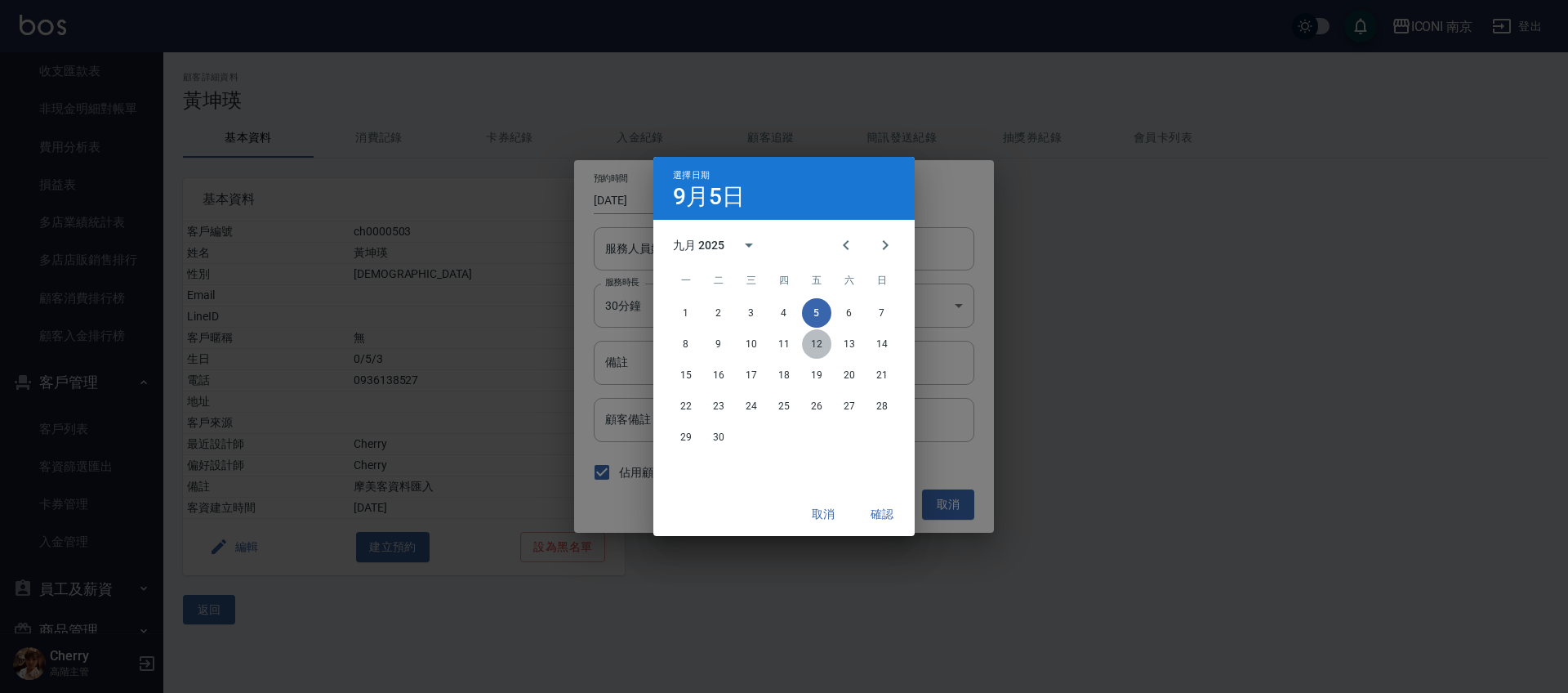
click at [816, 343] on button "12" at bounding box center [816, 343] width 29 height 29
type input "[DATE]"
type input "1757673000000"
click at [876, 502] on button "確認" at bounding box center [881, 514] width 52 height 30
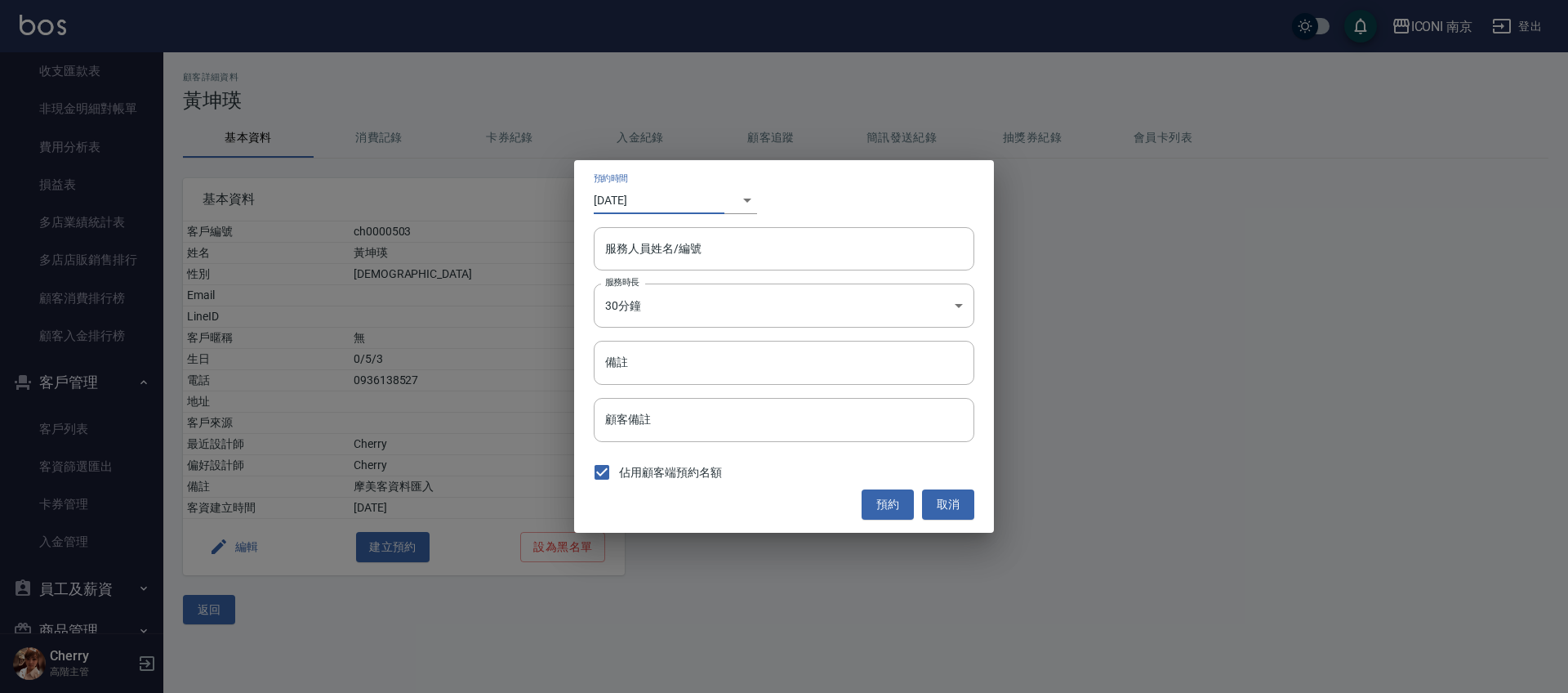
click at [719, 273] on form "服務人員姓名/編號 服務人員姓名/編號" at bounding box center [784, 255] width 380 height 56
click at [718, 261] on input "服務人員姓名/編號" at bounding box center [784, 248] width 366 height 28
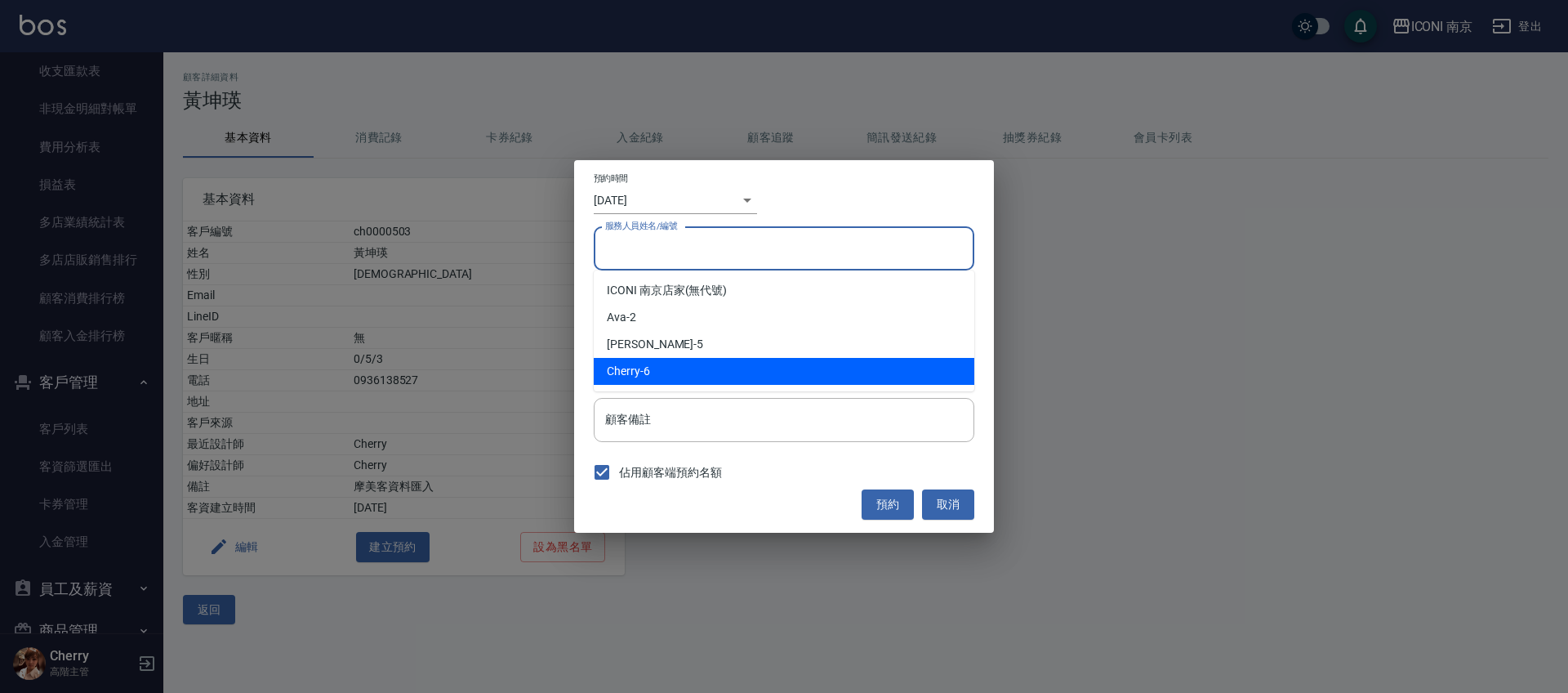
click at [651, 368] on div "Cherry -6" at bounding box center [784, 371] width 380 height 27
type input "Cherry-6"
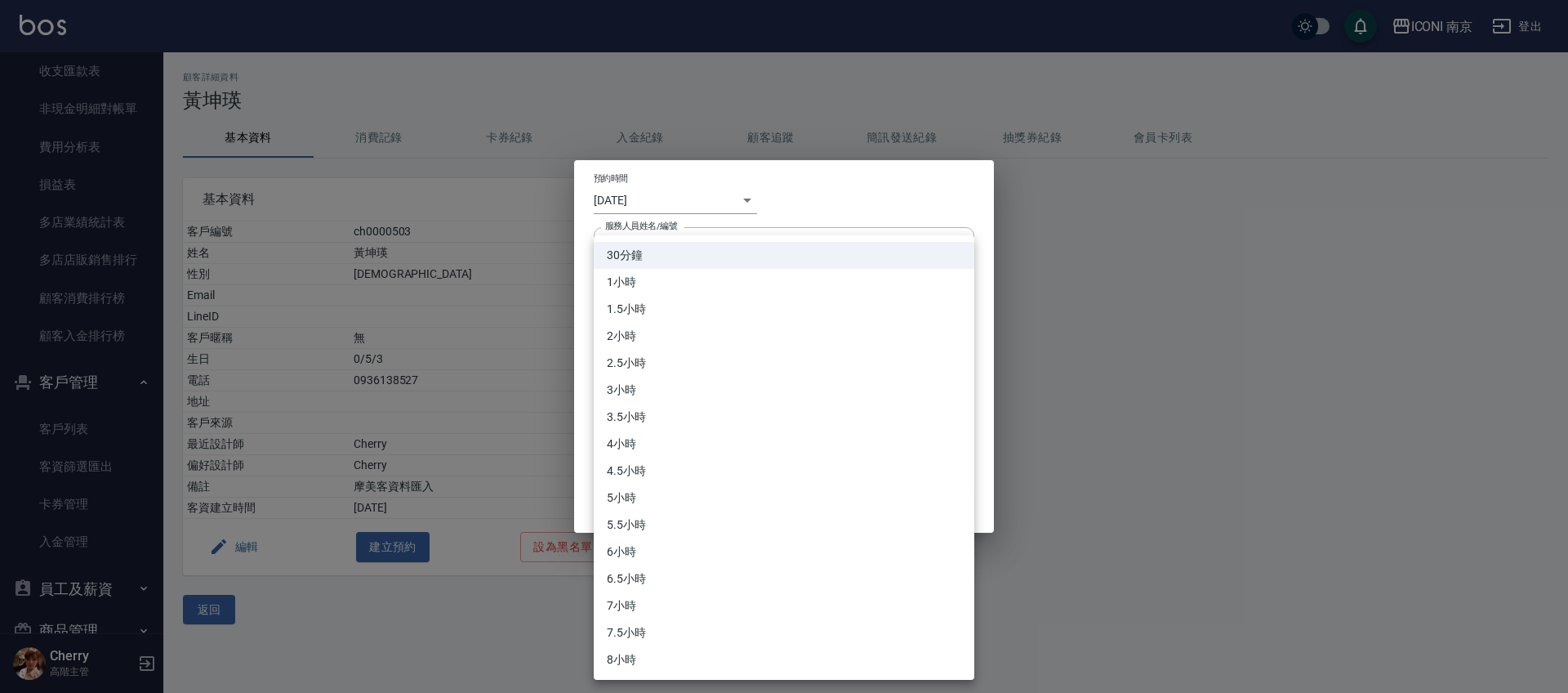
click at [659, 315] on body "ICONI 南京 登出 櫃檯作業 打帳單 帳單列表 掛單列表 座位開單 營業儀表板 現金收支登錄 高階收支登錄 材料自購登錄 每日結帳 排班表 現場電腦打卡 …" at bounding box center [784, 346] width 1568 height 693
click at [650, 343] on li "2小時" at bounding box center [784, 335] width 380 height 27
type input "4"
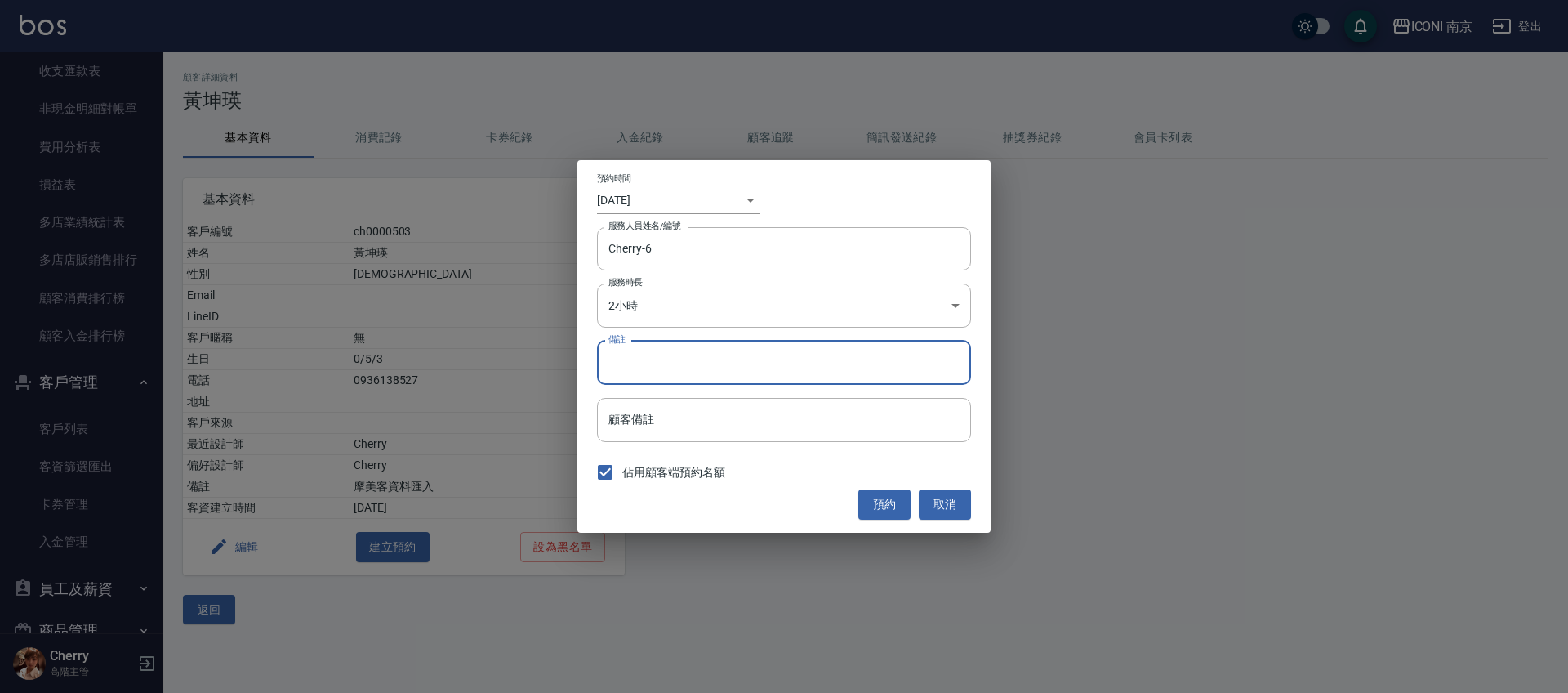
click at [652, 347] on input "備註" at bounding box center [784, 363] width 374 height 44
type input "中藥+剪"
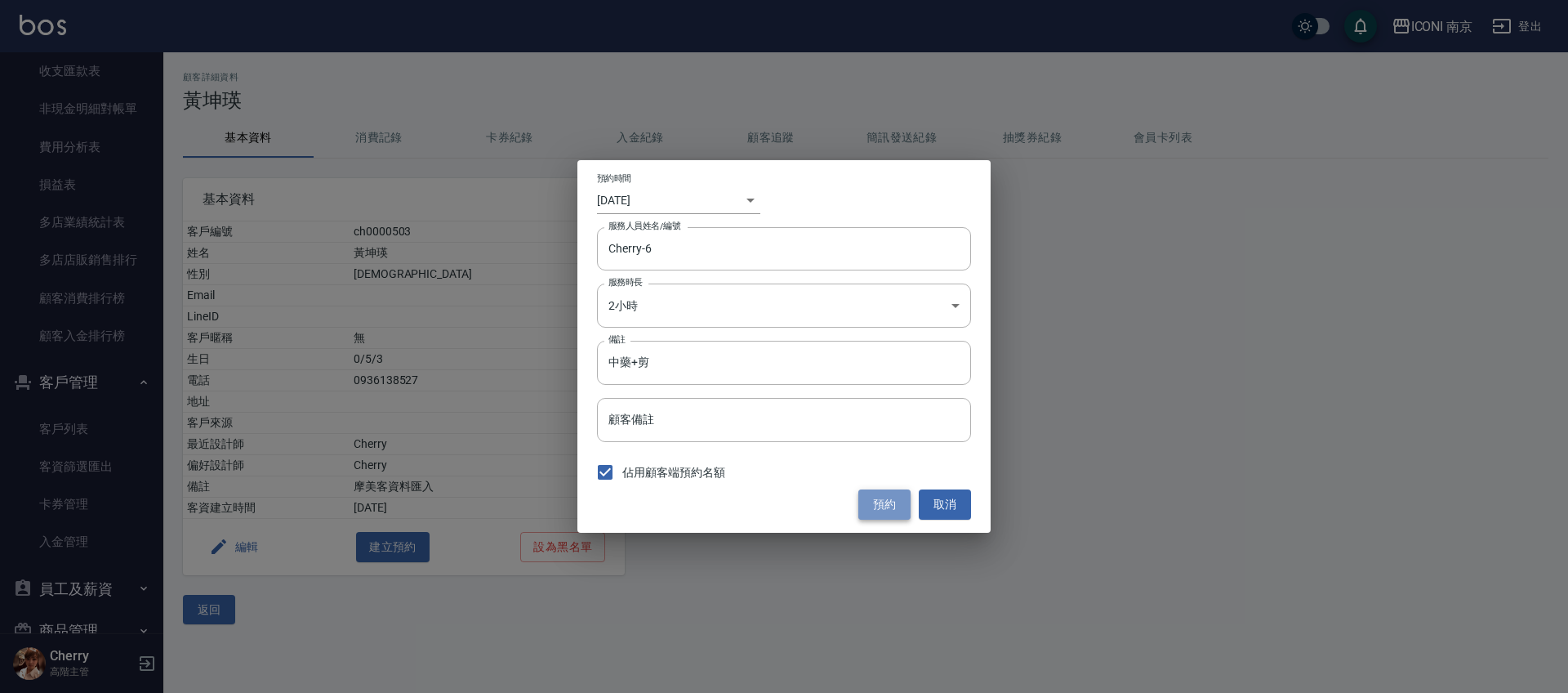
click at [880, 503] on button "預約" at bounding box center [884, 505] width 52 height 30
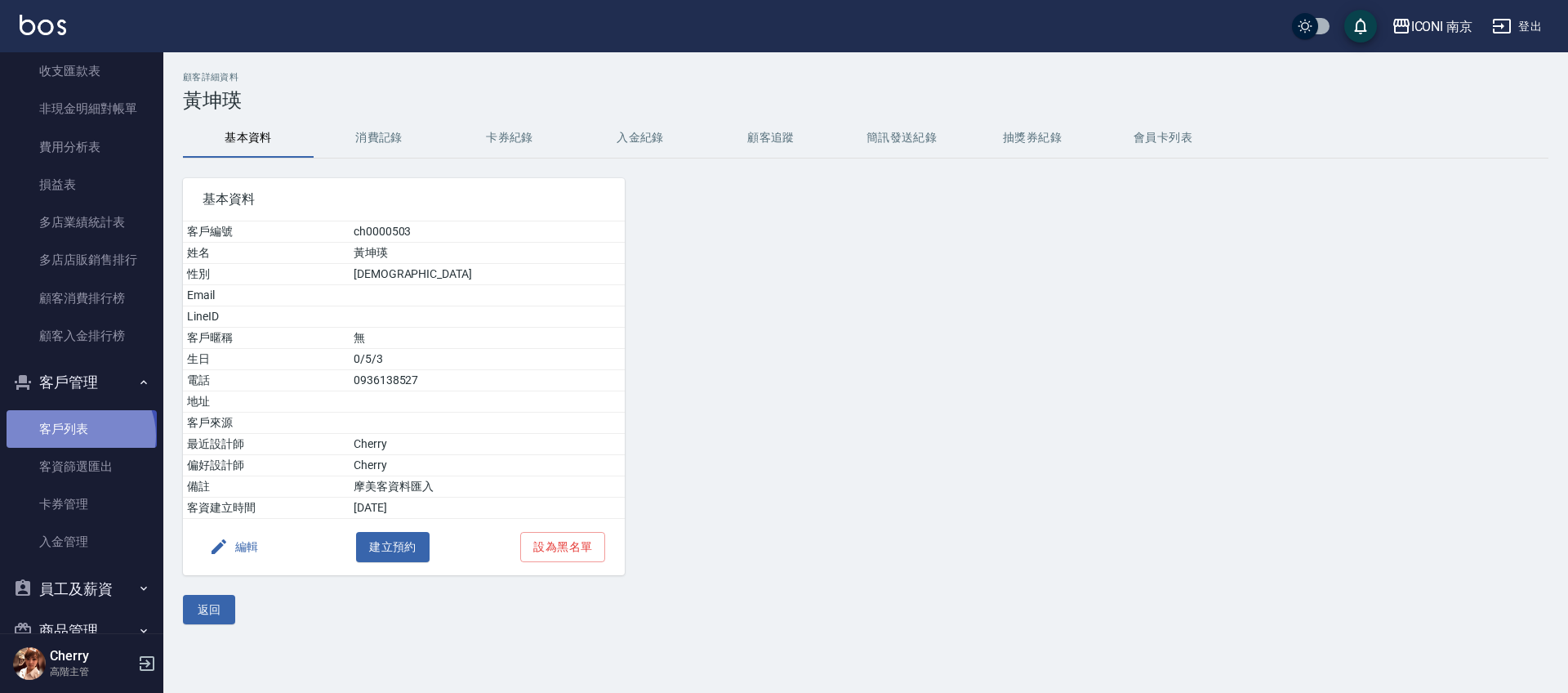
click at [78, 435] on link "客戶列表" at bounding box center [81, 429] width 151 height 38
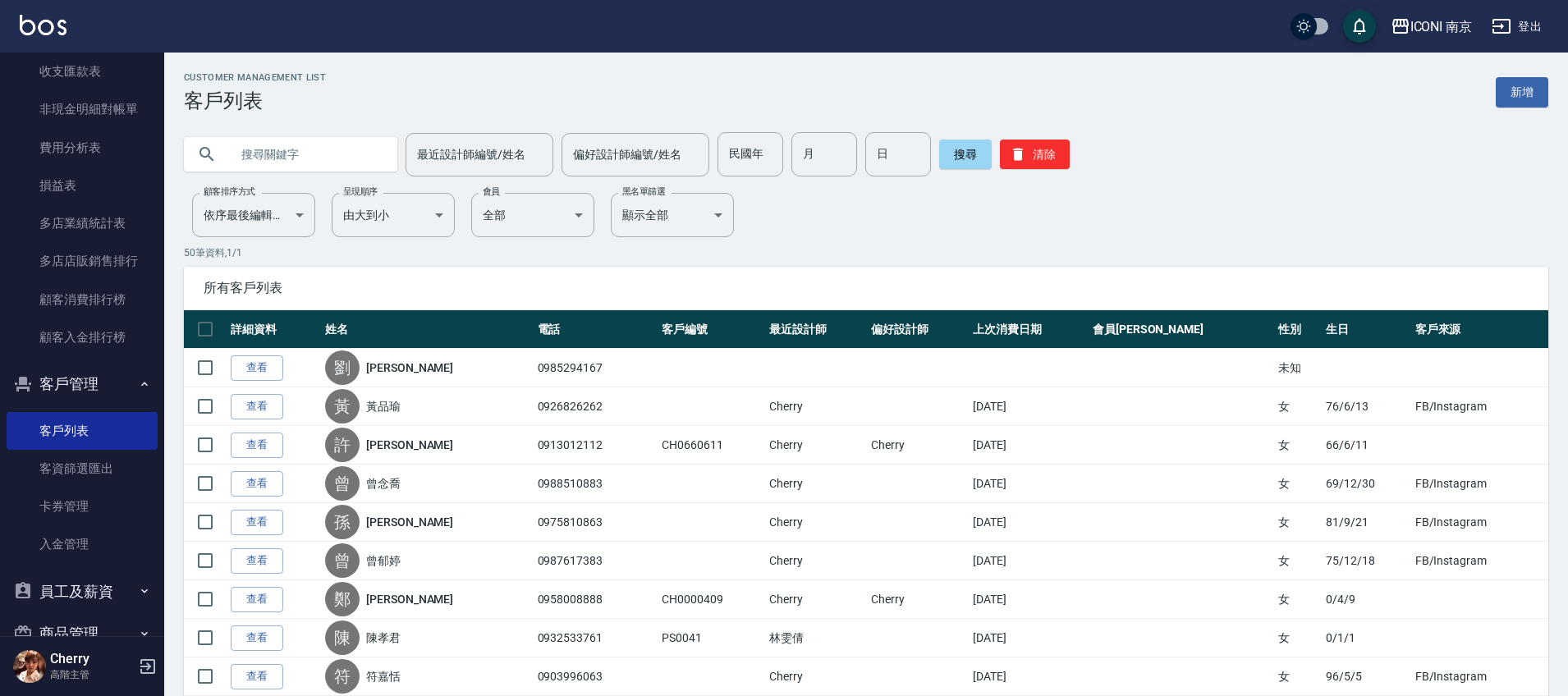
click at [294, 156] on input "text" at bounding box center [307, 154] width 154 height 44
type input "0310"
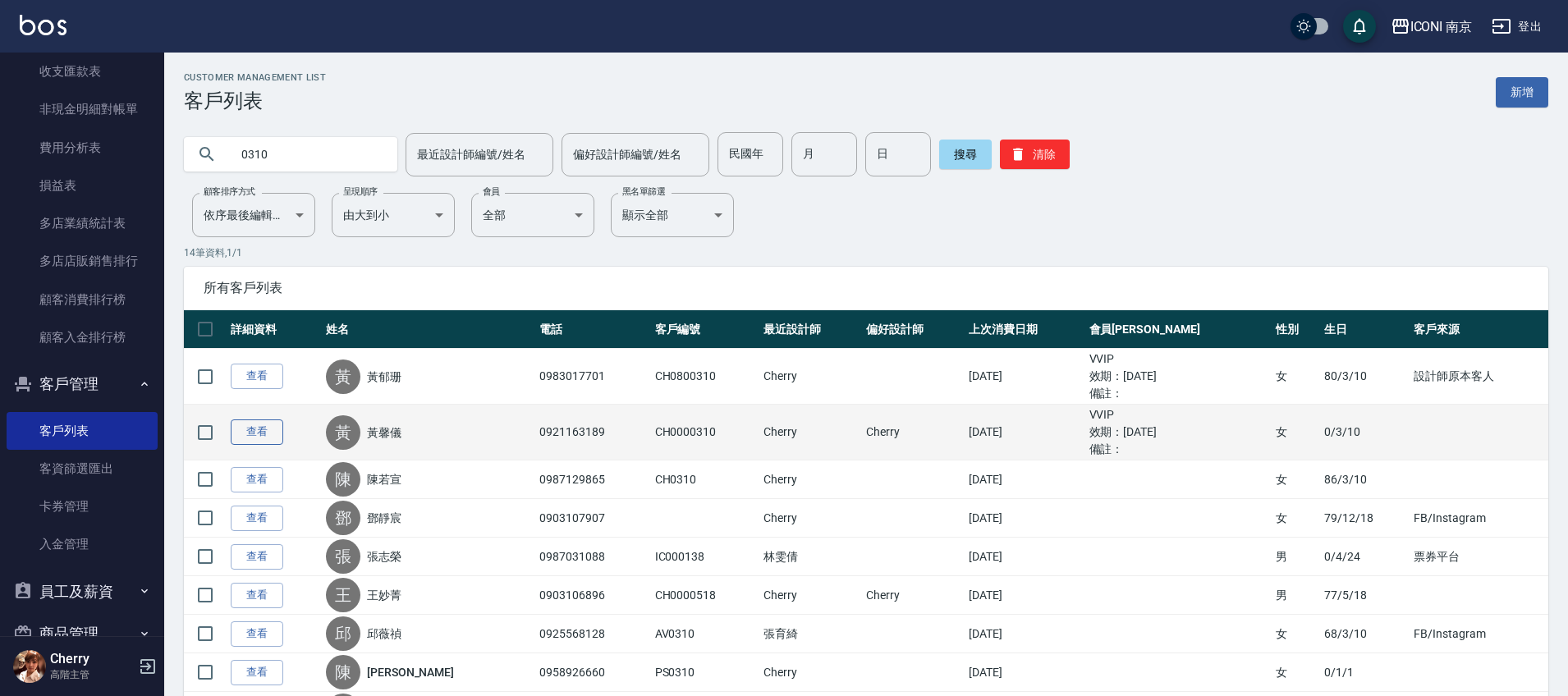
click at [243, 436] on link "查看" at bounding box center [257, 432] width 52 height 26
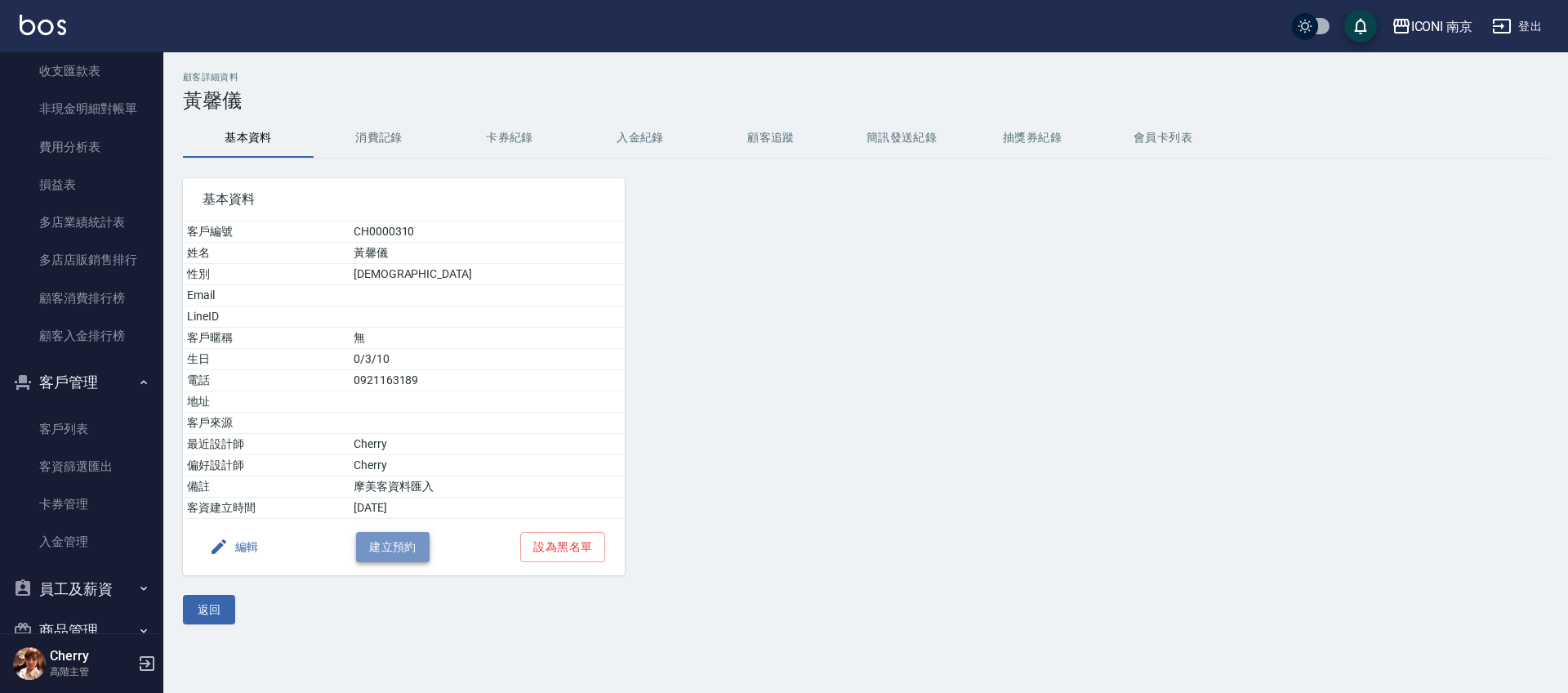
click at [384, 546] on button "建立預約" at bounding box center [392, 547] width 73 height 30
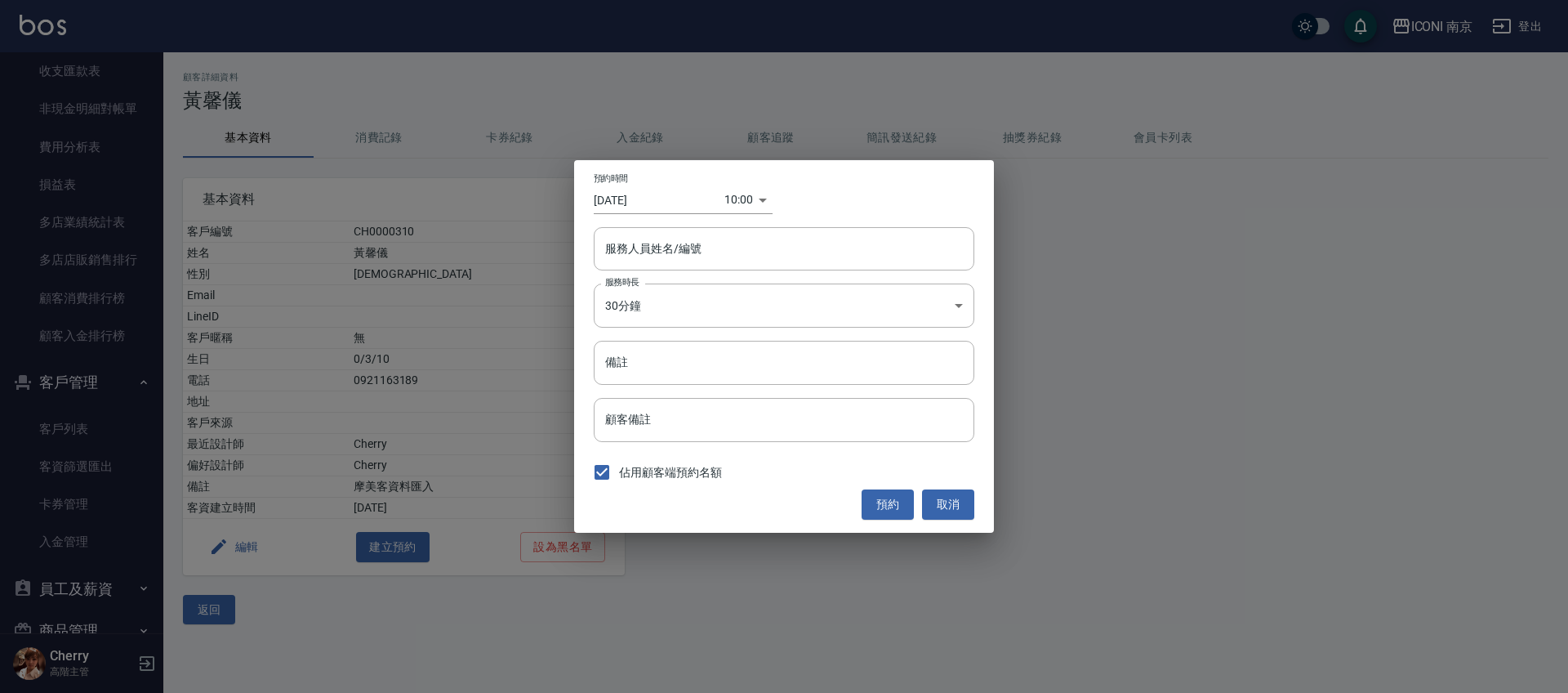
click at [644, 200] on input "[DATE]" at bounding box center [659, 199] width 130 height 27
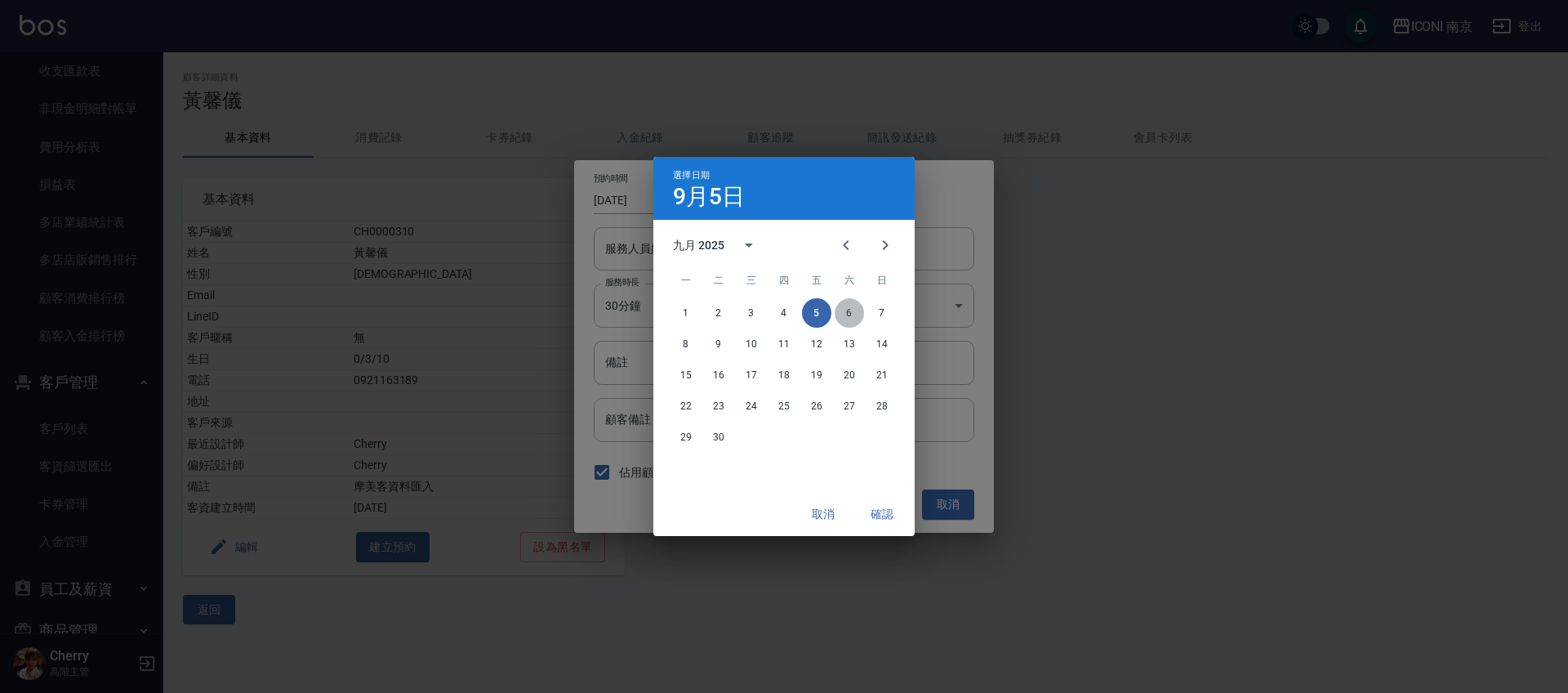
click at [850, 312] on button "6" at bounding box center [849, 313] width 29 height 29
type input "[DATE]"
type input "1757124000000"
click at [883, 506] on button "確認" at bounding box center [881, 514] width 52 height 30
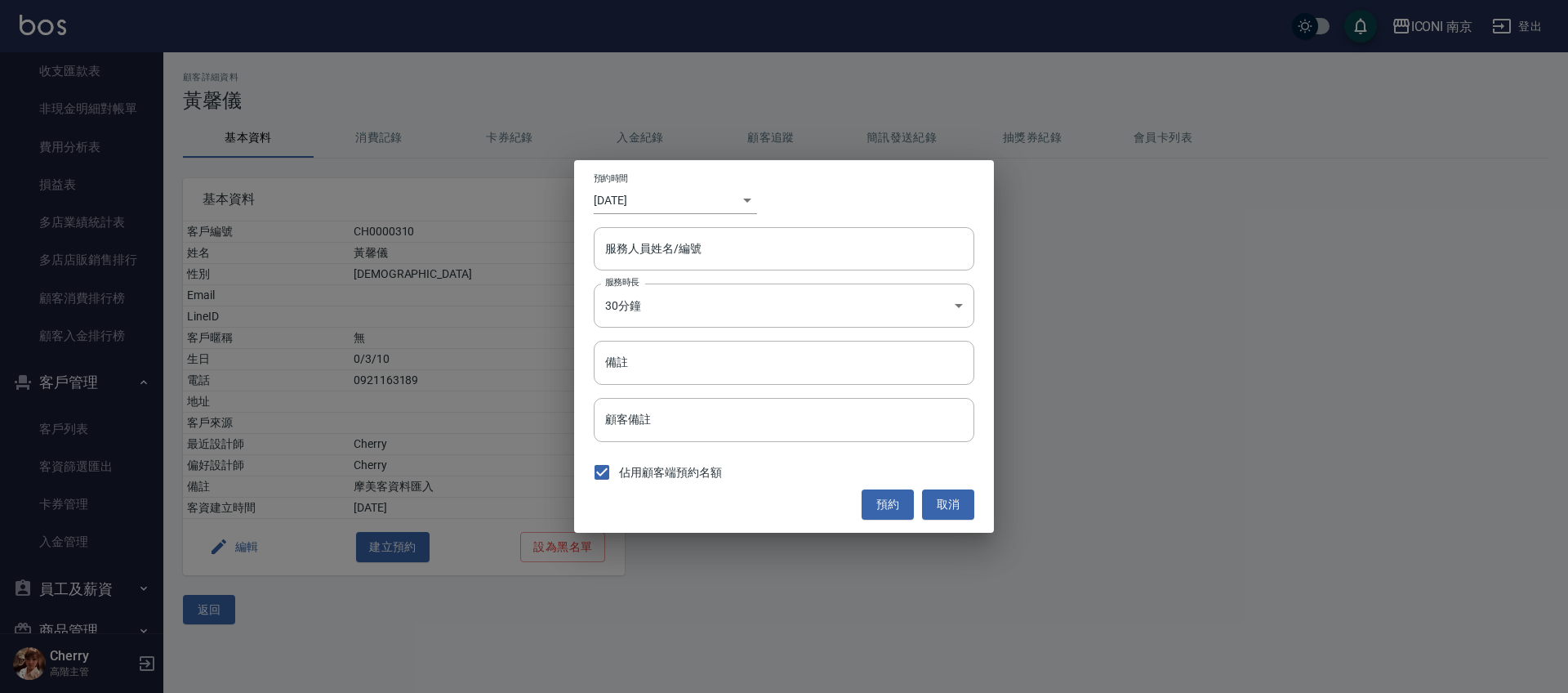
click at [746, 194] on div "​ 1757124000000" at bounding box center [740, 199] width 33 height 27
click at [736, 195] on body "ICONI 南京 登出 櫃檯作業 打帳單 帳單列表 掛單列表 座位開單 營業儀表板 現金收支登錄 高階收支登錄 材料自購登錄 每日結帳 排班表 現場電腦打卡 …" at bounding box center [784, 346] width 1568 height 693
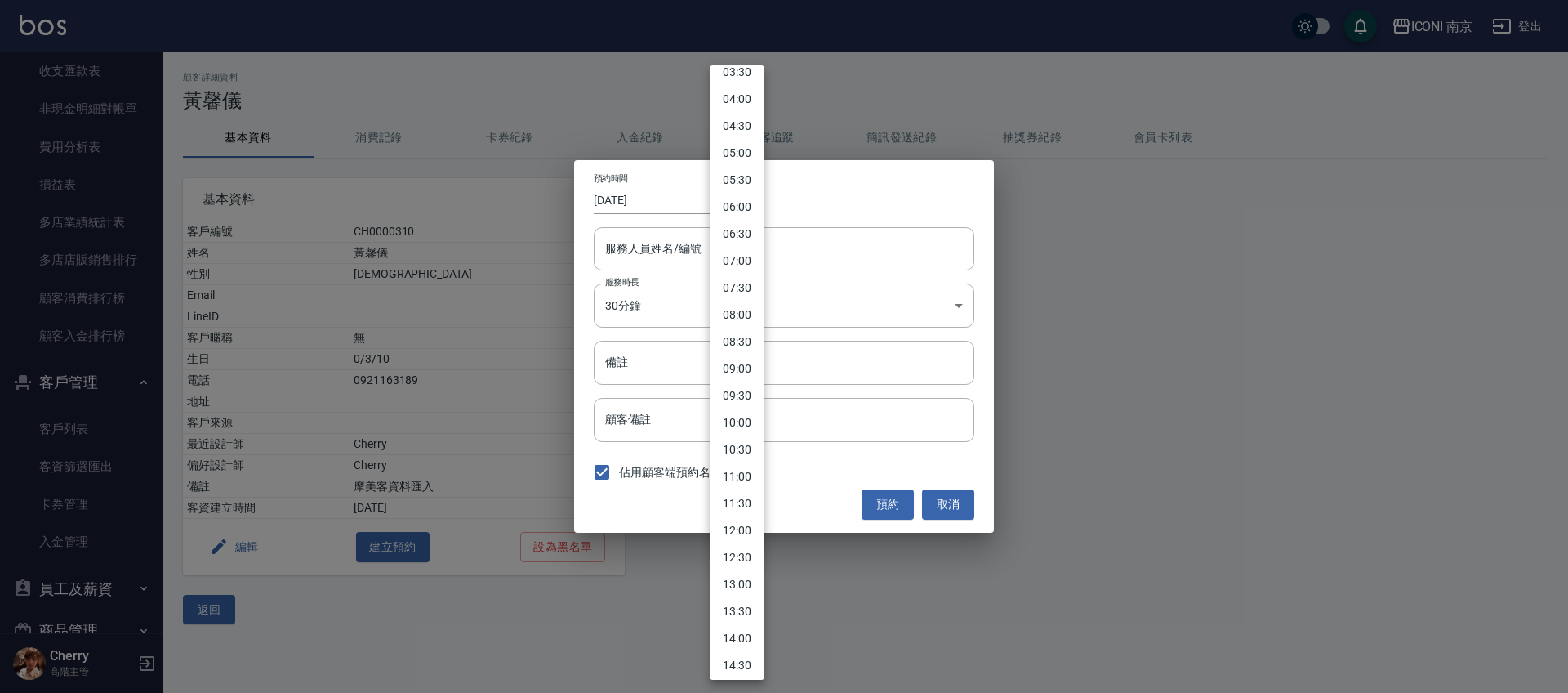
scroll to position [204, 0]
click at [740, 531] on li "12:00" at bounding box center [737, 527] width 55 height 27
type input "[DATE]"
type input "1757044800000"
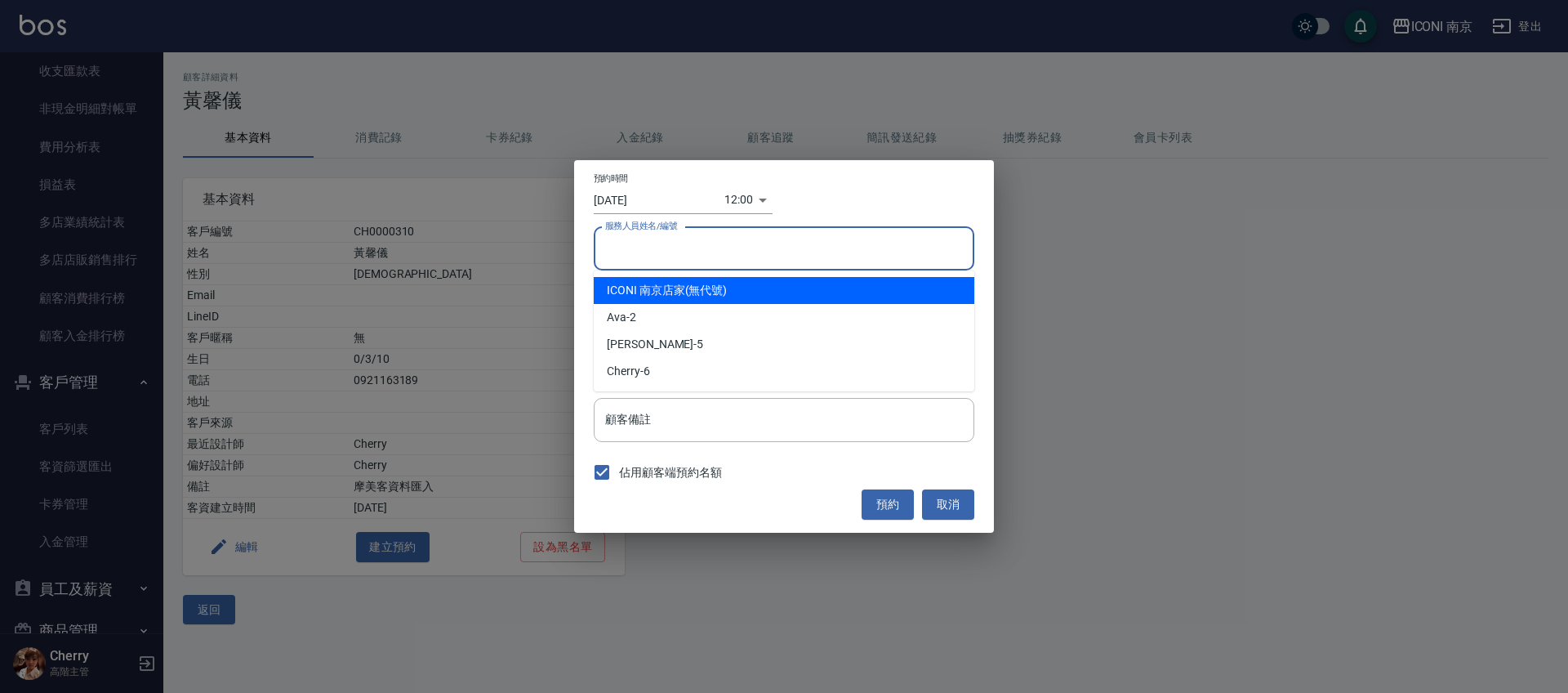
click at [638, 249] on input "服務人員姓名/編號" at bounding box center [784, 248] width 366 height 28
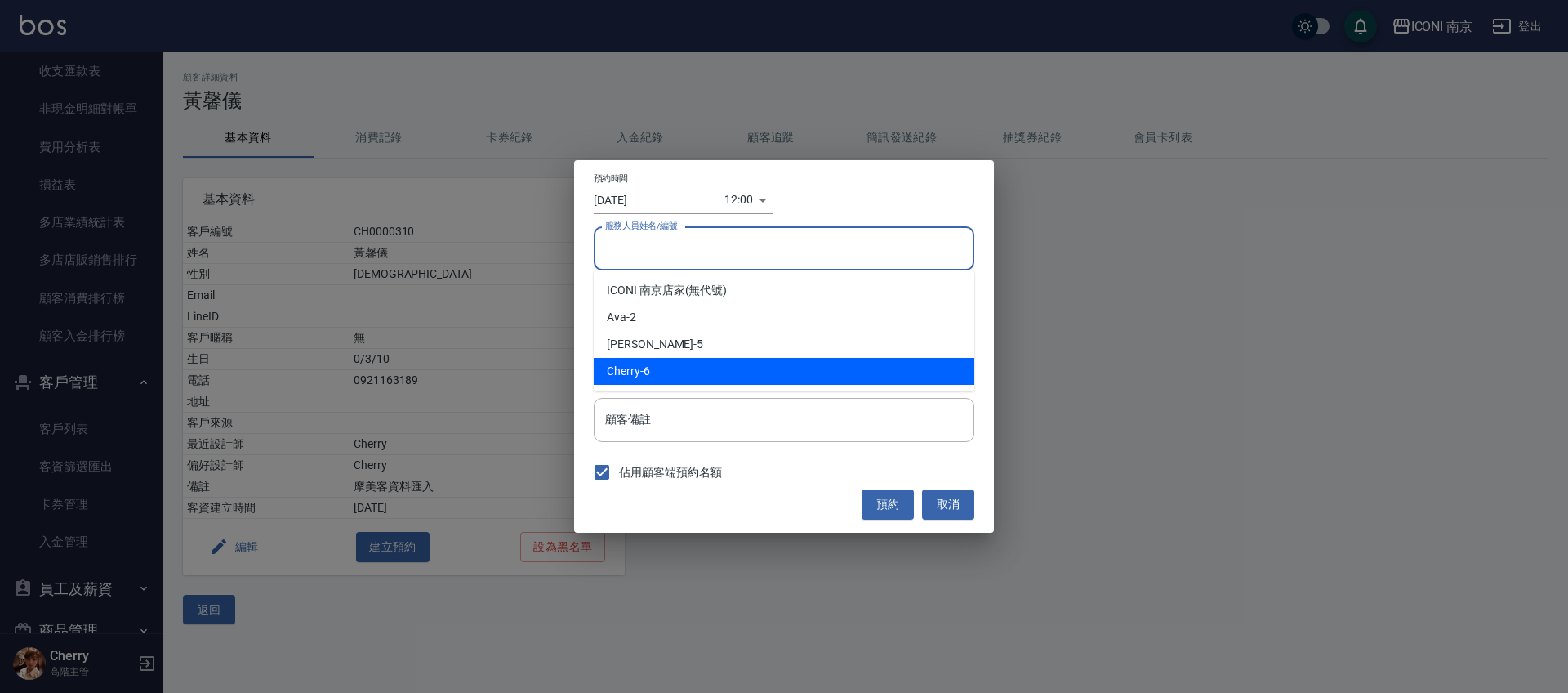
click at [654, 364] on div "Cherry -6" at bounding box center [784, 371] width 380 height 27
type input "Cherry-6"
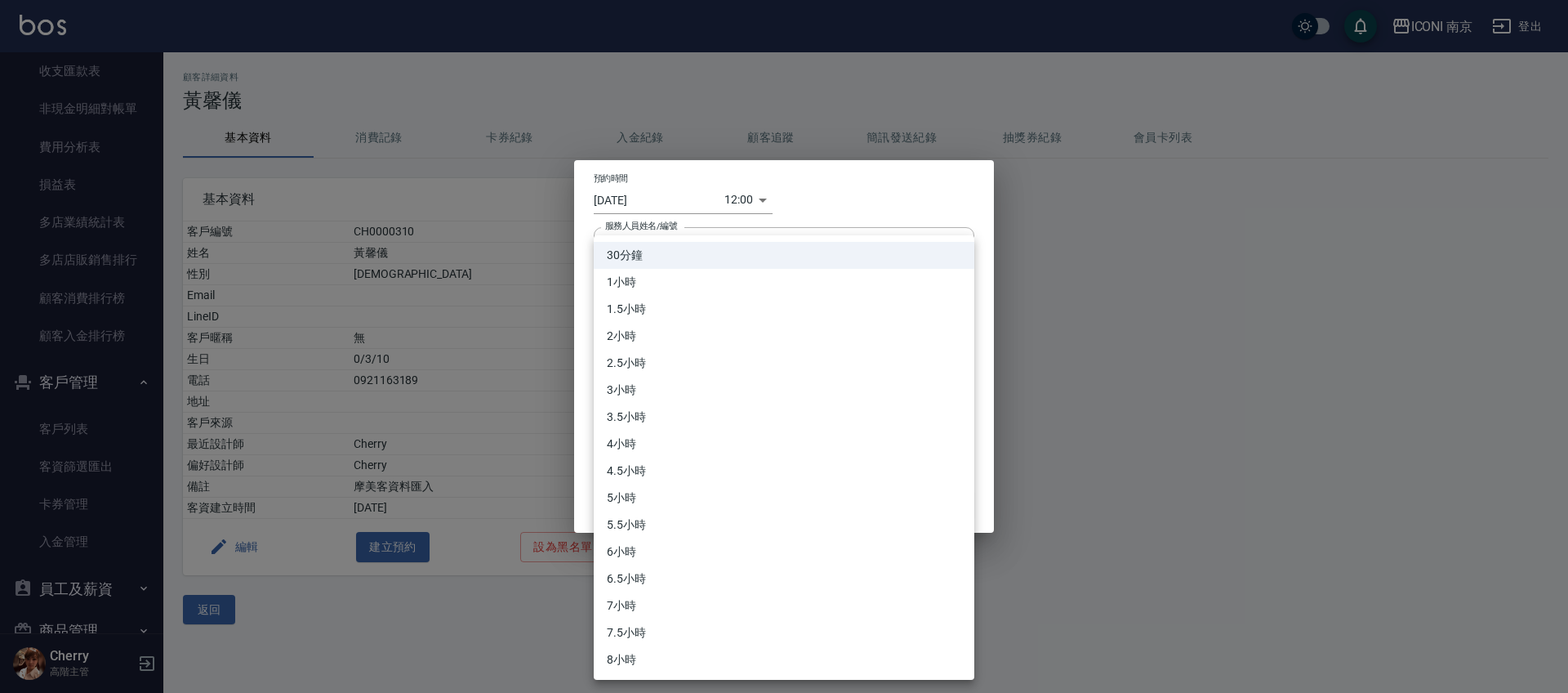
click at [664, 307] on body "ICONI 南京 登出 櫃檯作業 打帳單 帳單列表 掛單列表 座位開單 營業儀表板 現金收支登錄 高階收支登錄 材料自購登錄 每日結帳 排班表 現場電腦打卡 …" at bounding box center [784, 346] width 1568 height 693
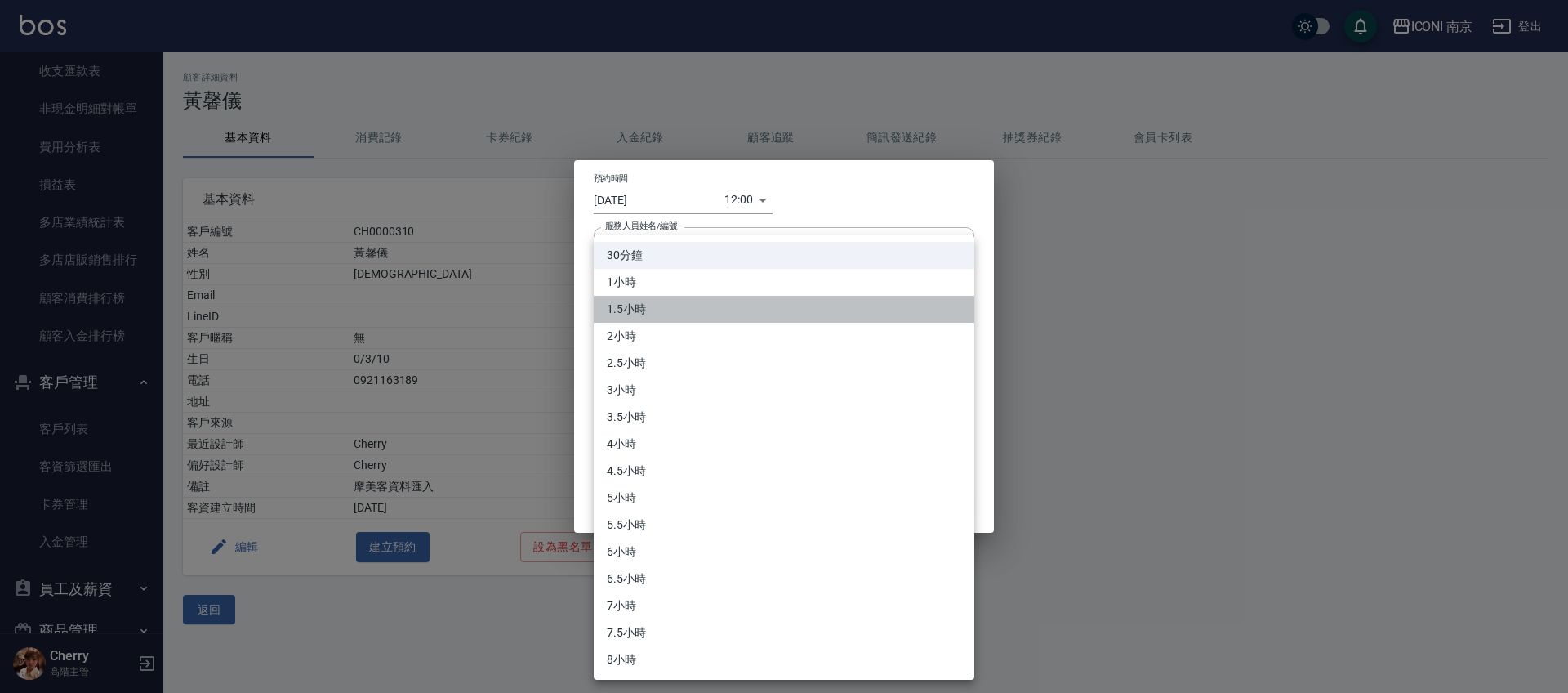
click at [653, 319] on li "1.5小時" at bounding box center [784, 309] width 380 height 27
type input "3"
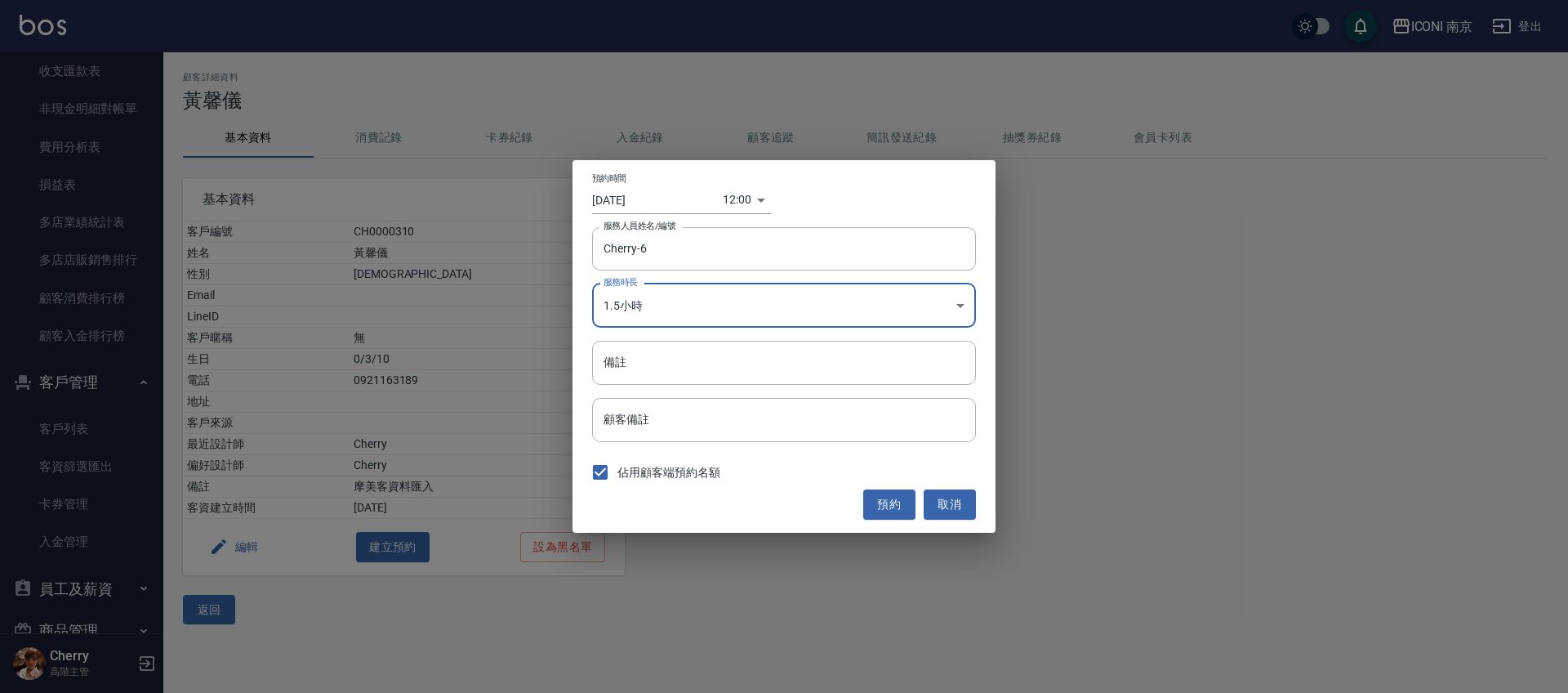
click at [651, 365] on input "備註" at bounding box center [784, 363] width 384 height 44
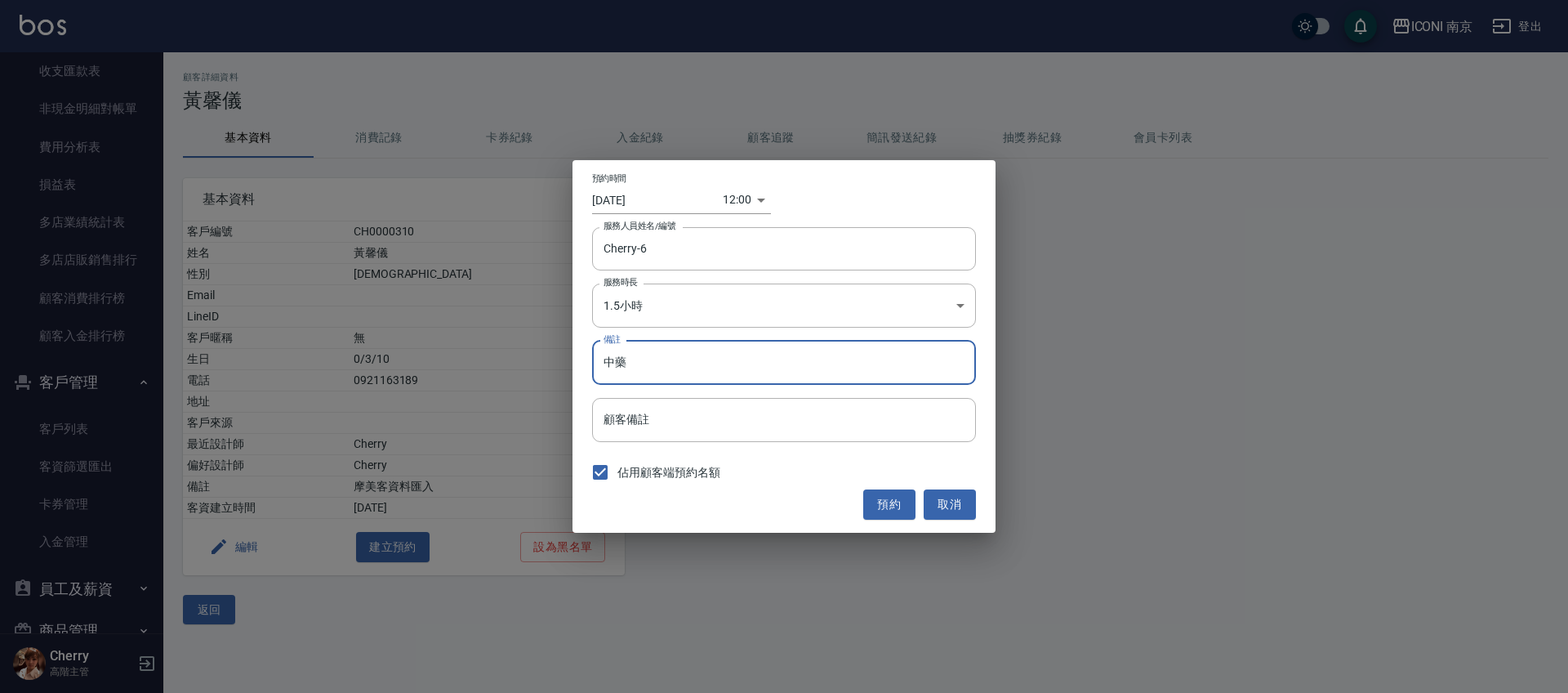
type input "中藥"
click at [642, 201] on input "[DATE]" at bounding box center [657, 199] width 130 height 27
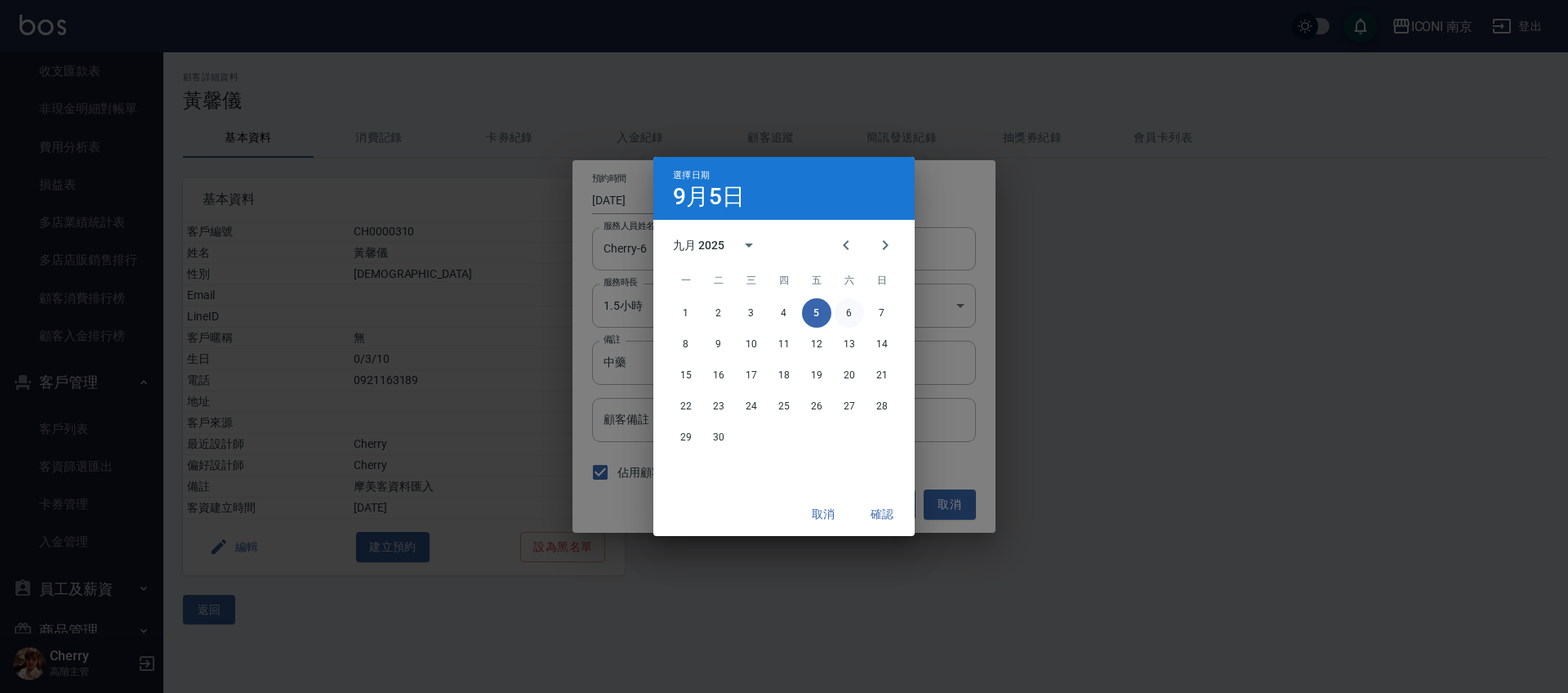
click at [840, 307] on button "6" at bounding box center [849, 313] width 29 height 29
type input "[DATE]"
type input "1757131200000"
click at [877, 510] on button "確認" at bounding box center [881, 514] width 52 height 30
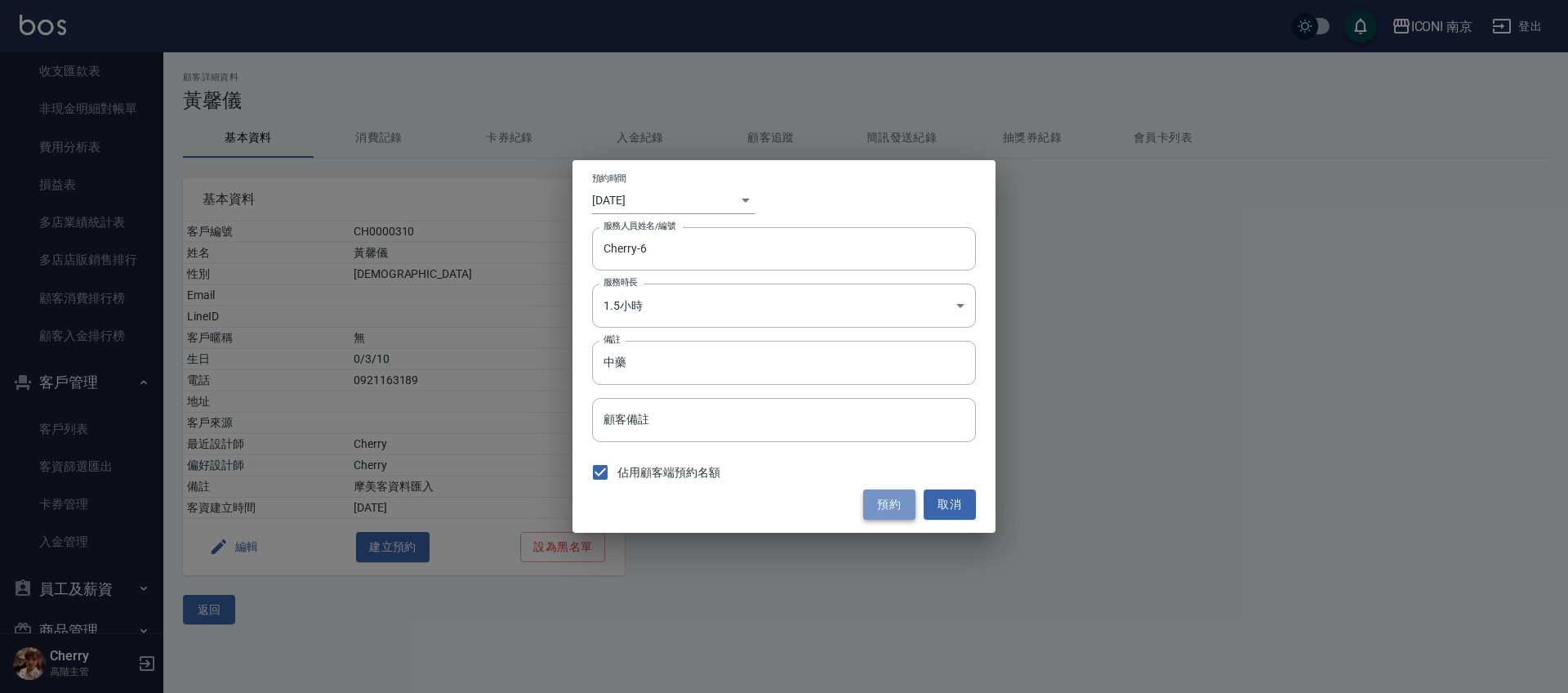
click at [885, 506] on button "預約" at bounding box center [888, 505] width 52 height 30
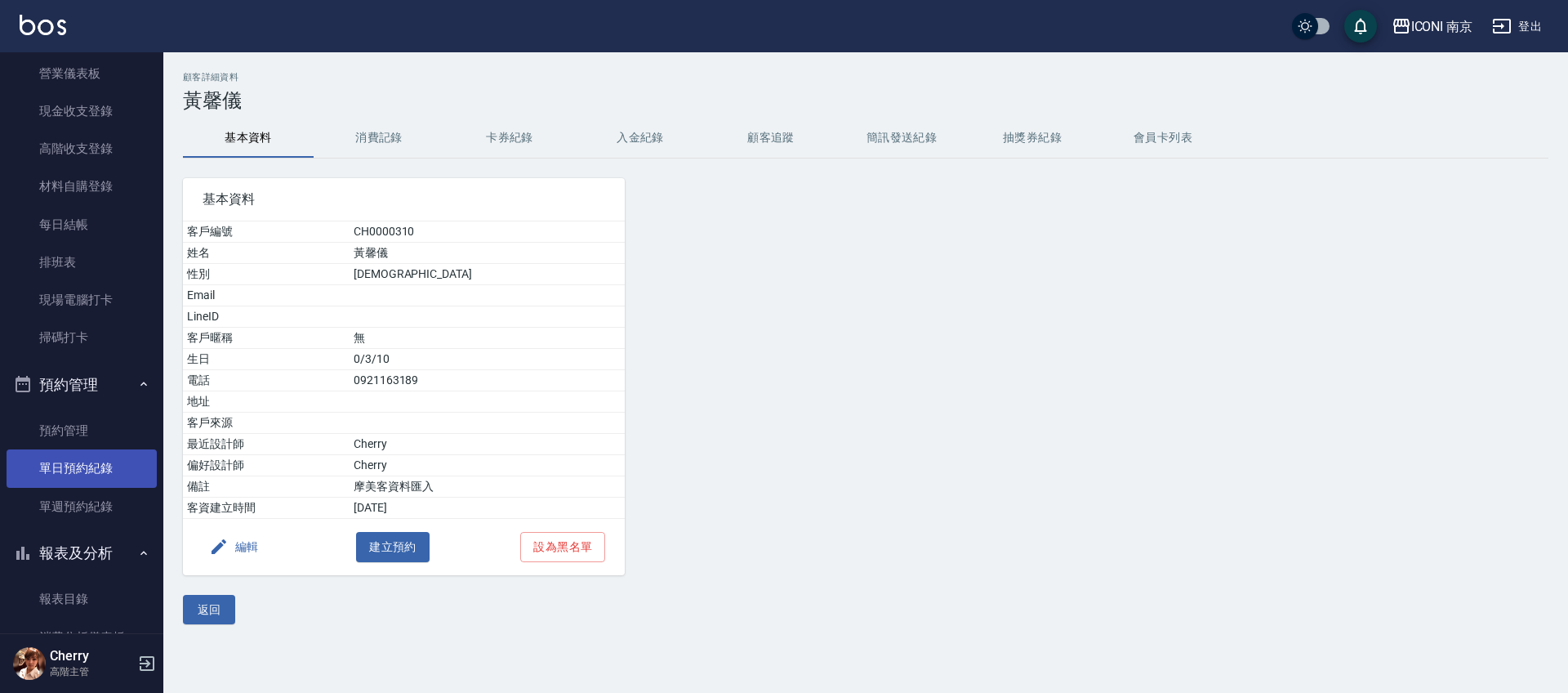
click at [84, 470] on link "單日預約紀錄" at bounding box center [81, 468] width 151 height 38
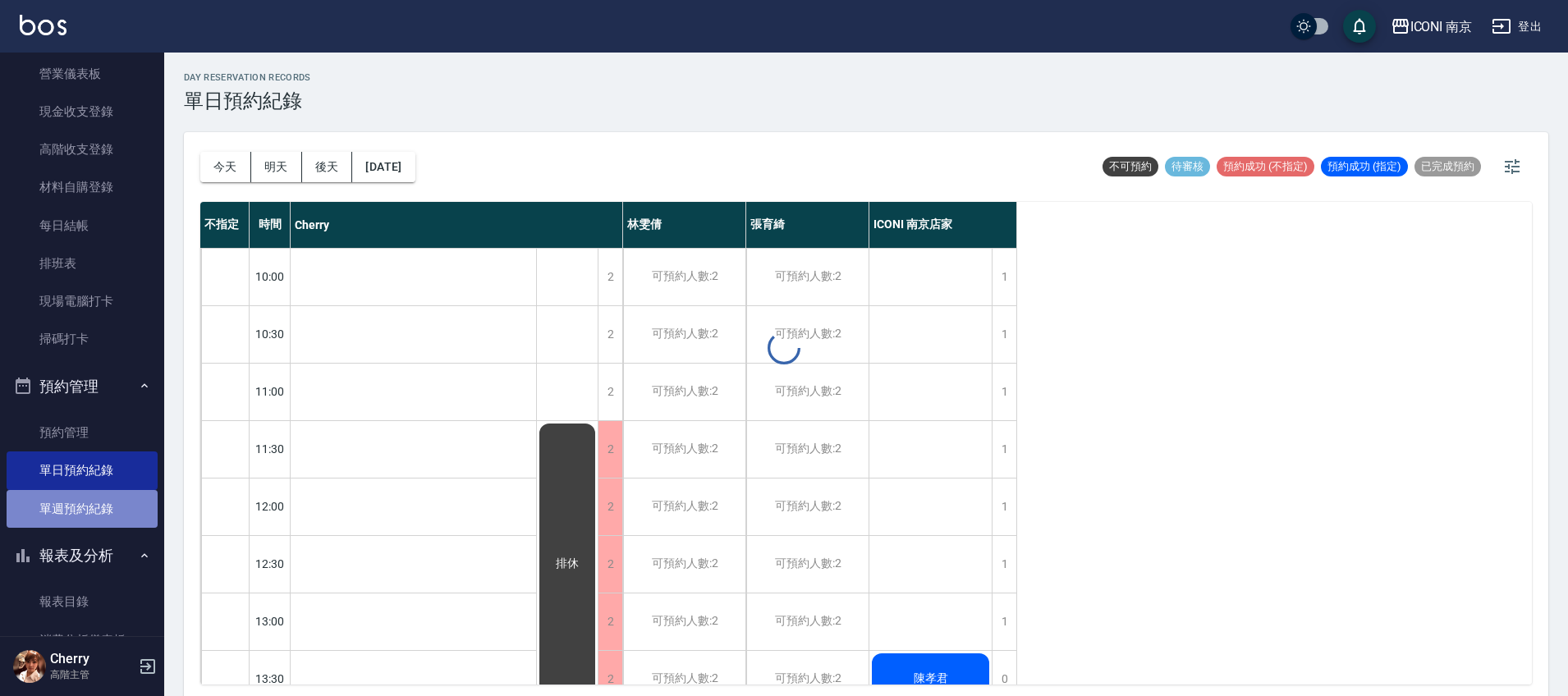
click at [84, 503] on link "單週預約紀錄" at bounding box center [81, 509] width 151 height 38
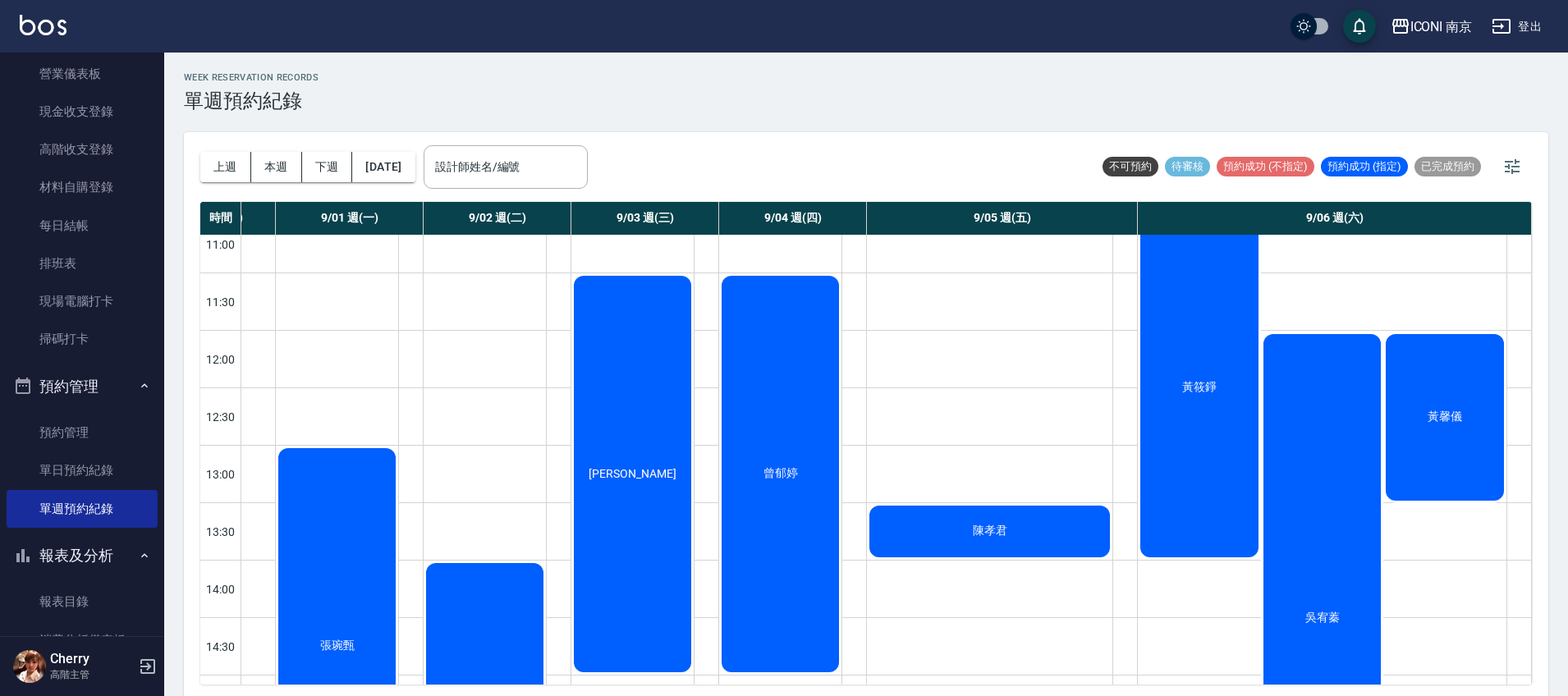
scroll to position [103, 96]
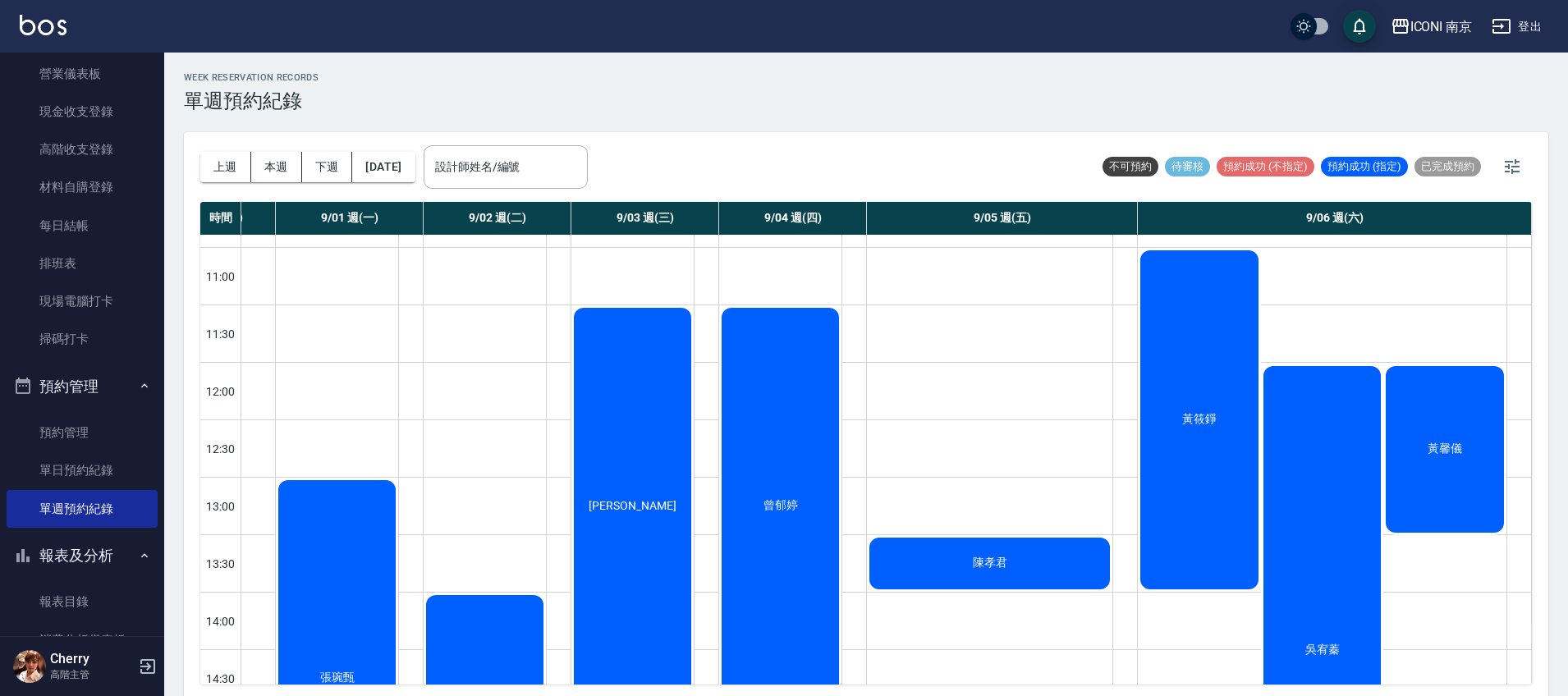
click at [1349, 460] on div "吳宥蓁" at bounding box center [1322, 650] width 123 height 573
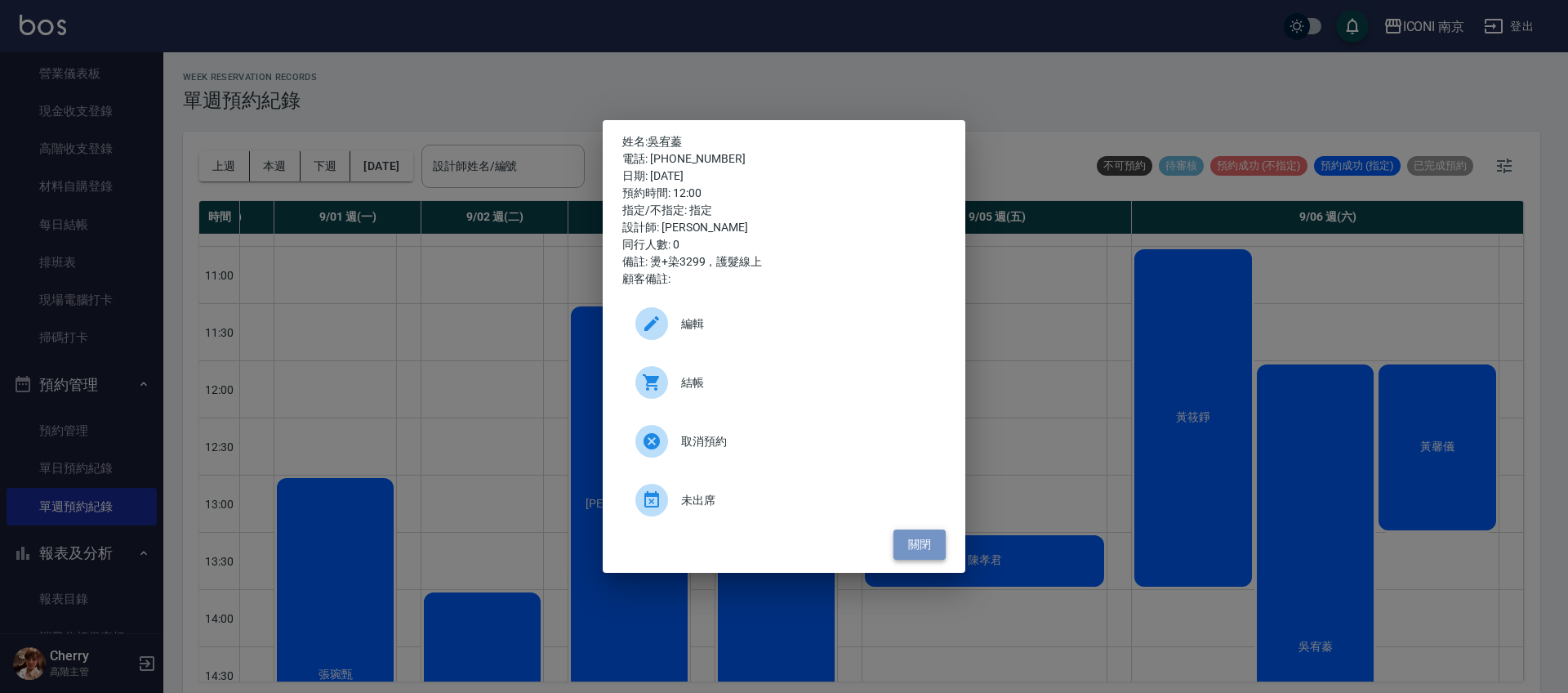
click at [924, 539] on button "關閉" at bounding box center [919, 544] width 52 height 30
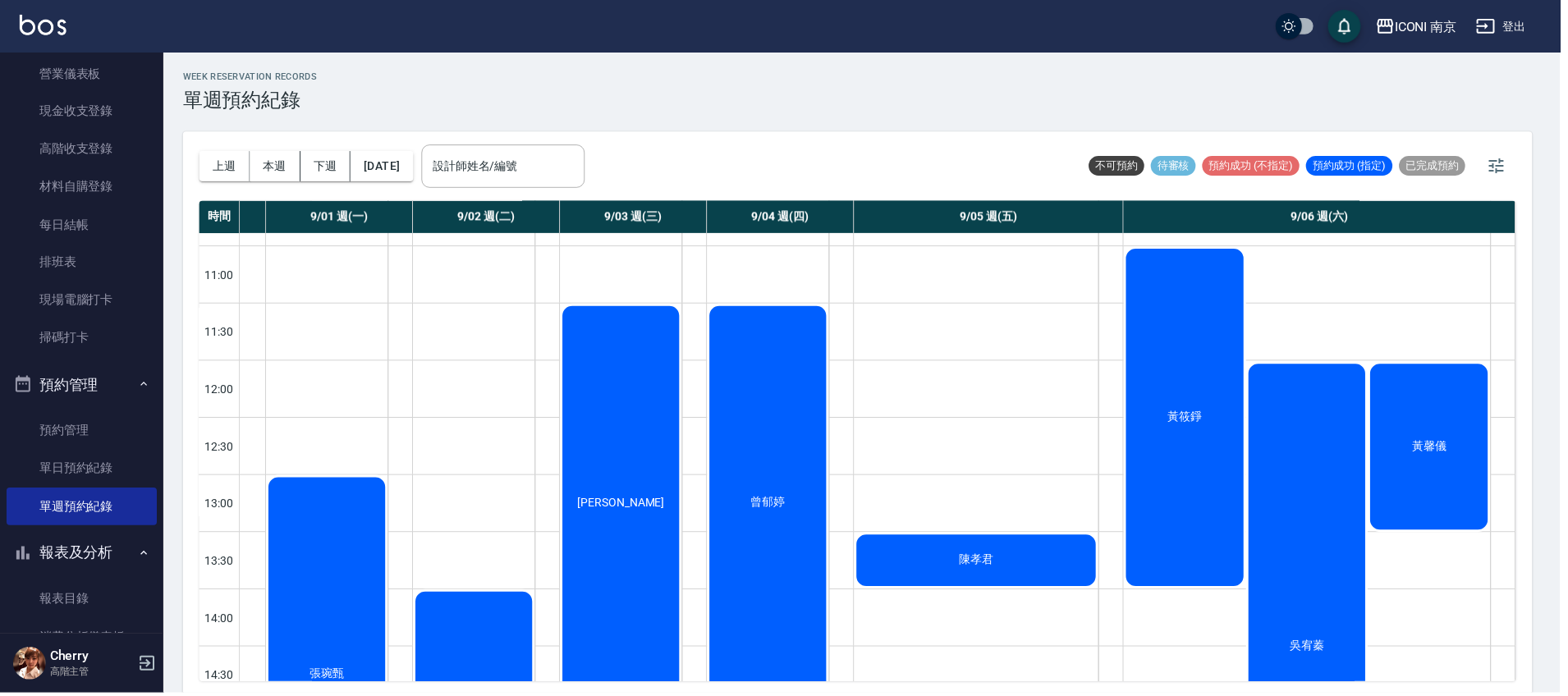
scroll to position [103, 88]
